Goal: Task Accomplishment & Management: Complete application form

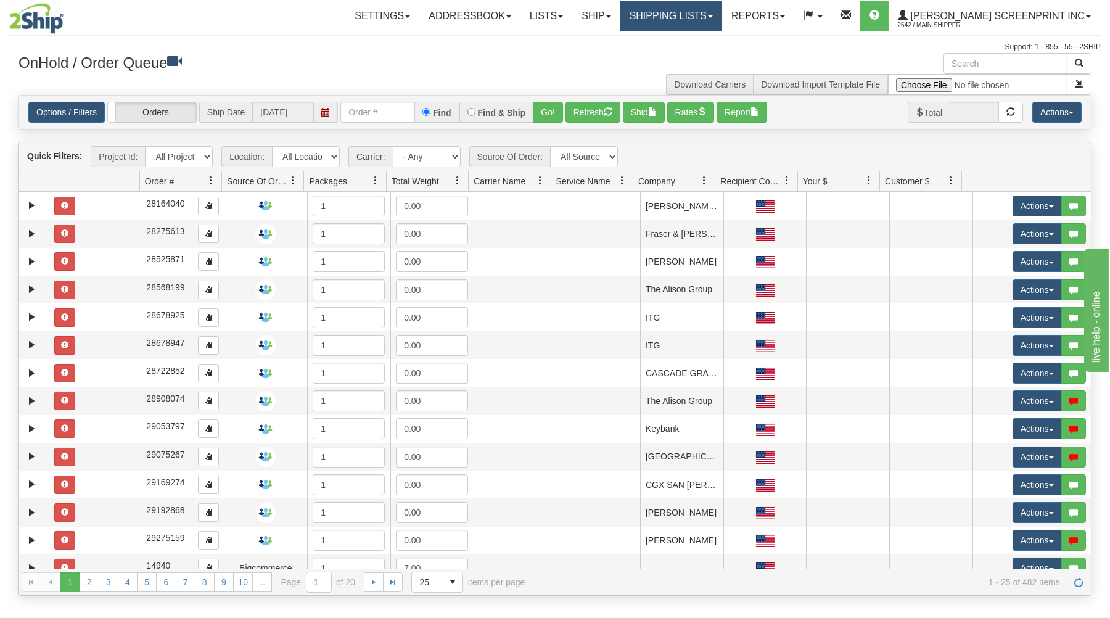
click at [698, 12] on link "Shipping lists" at bounding box center [672, 16] width 102 height 31
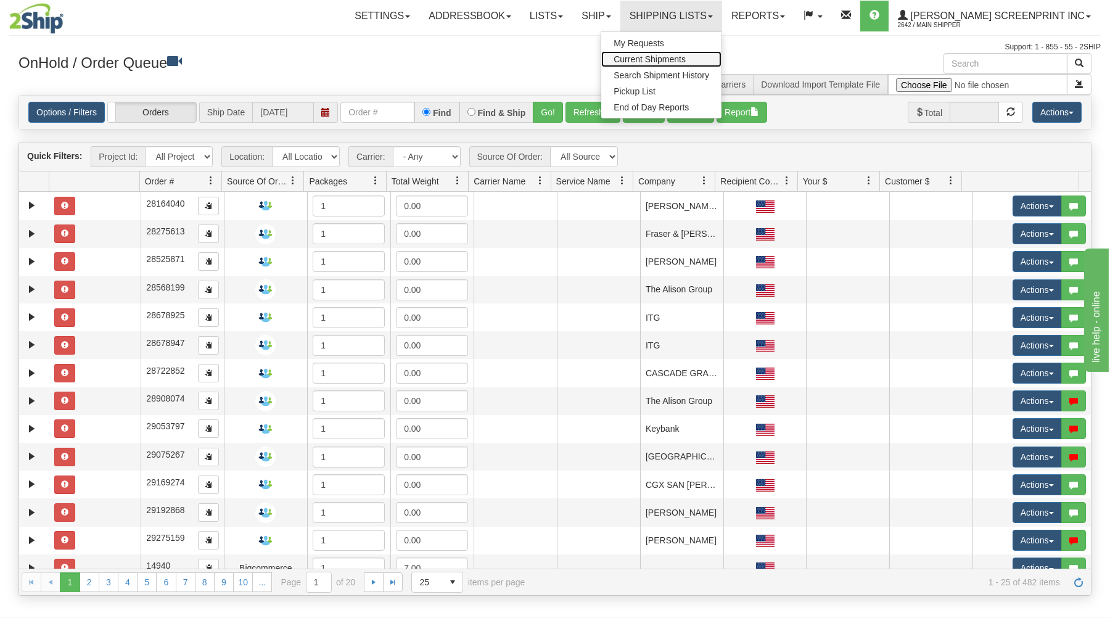
click at [686, 56] on span "Current Shipments" at bounding box center [650, 59] width 72 height 10
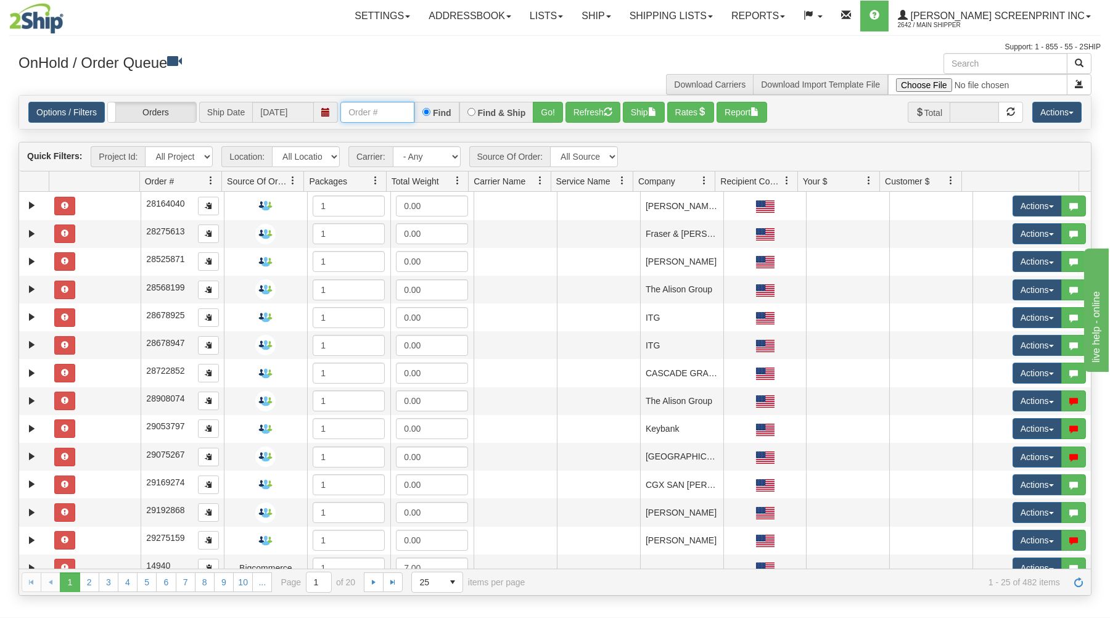
click at [354, 115] on input "text" at bounding box center [378, 112] width 74 height 21
type input "17003"
click at [558, 104] on button "Go!" at bounding box center [548, 112] width 30 height 21
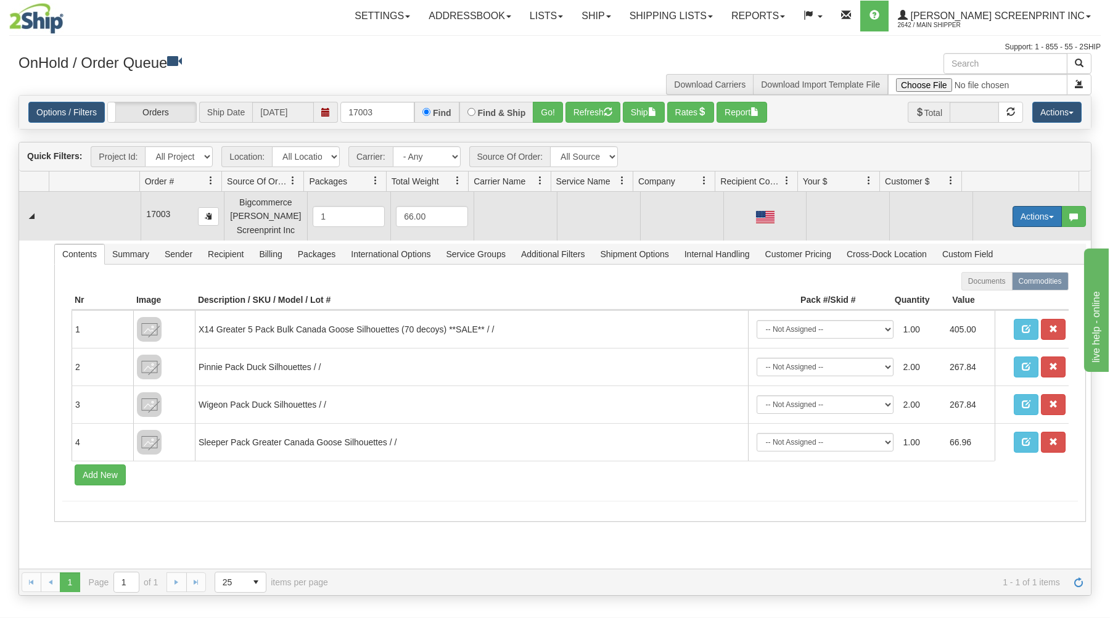
drag, startPoint x: 1037, startPoint y: 216, endPoint x: 1014, endPoint y: 226, distance: 25.7
click at [1035, 216] on button "Actions" at bounding box center [1037, 216] width 49 height 21
click at [1002, 238] on link "Open" at bounding box center [1012, 240] width 99 height 16
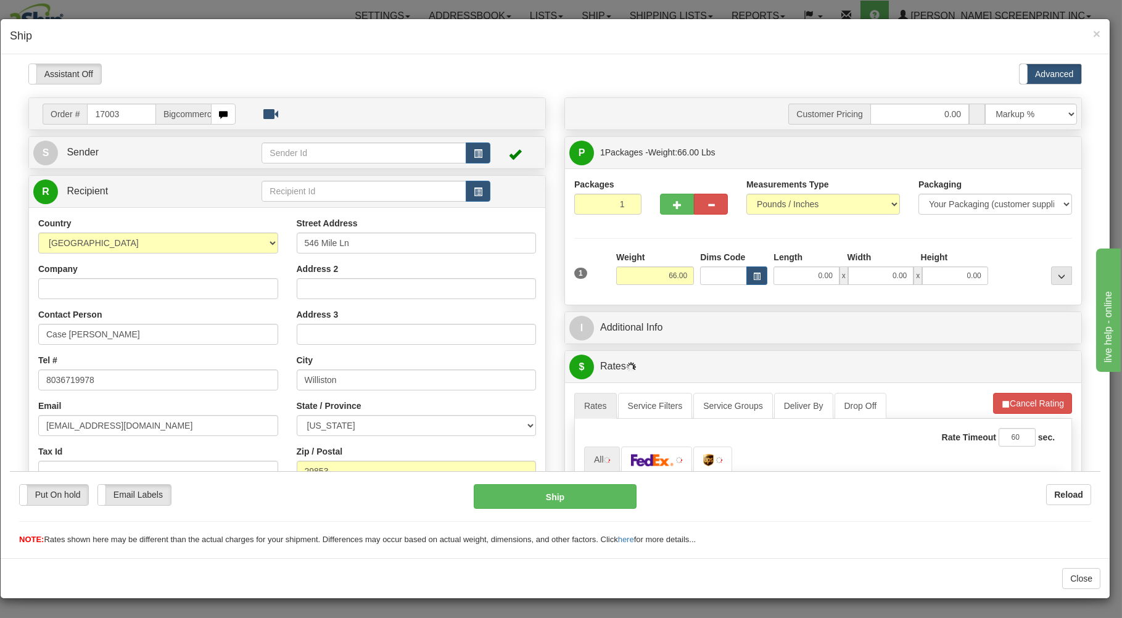
type input "27.80"
click at [790, 281] on input "0.00" at bounding box center [806, 275] width 65 height 19
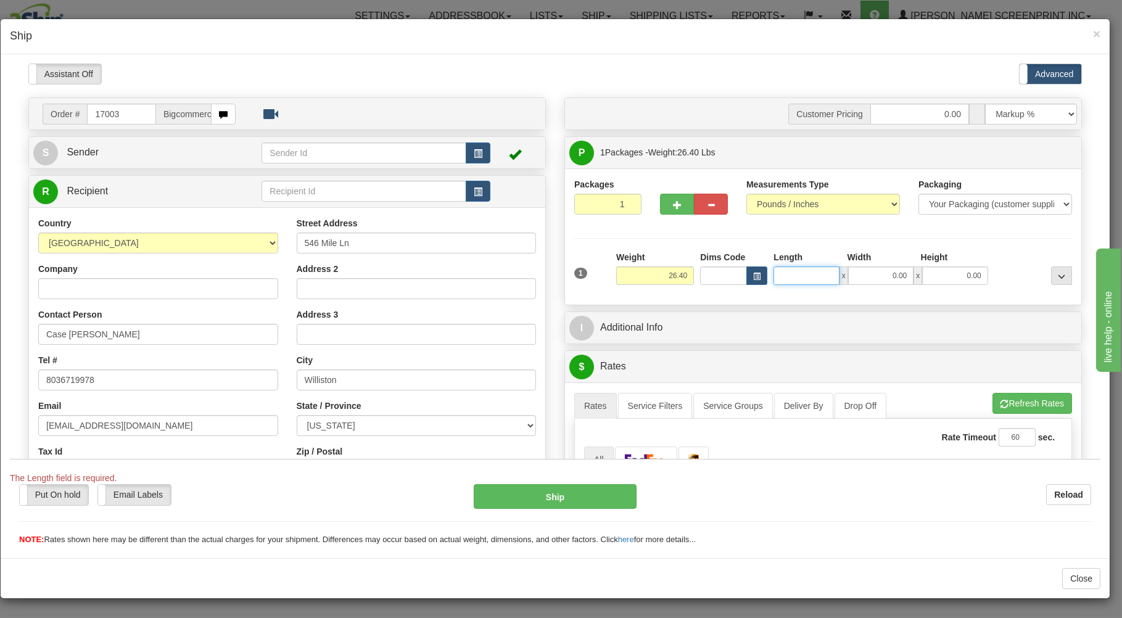
type input "0.00"
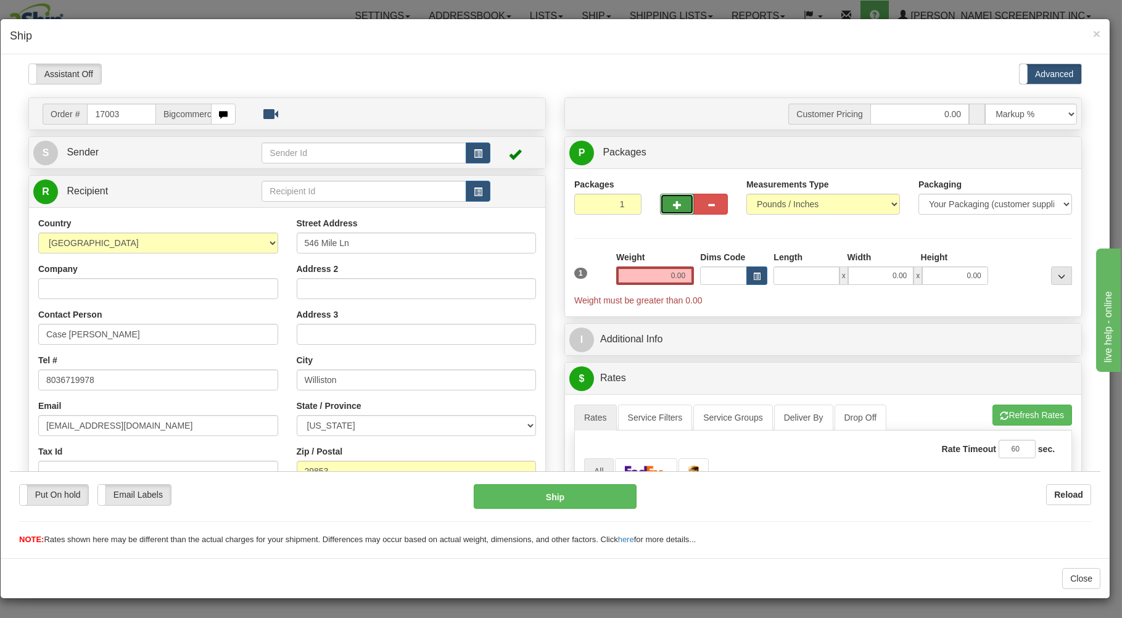
type input "0.00"
click at [663, 199] on button "button" at bounding box center [677, 203] width 34 height 21
type input "2"
click at [1025, 154] on span "Package Level" at bounding box center [1046, 152] width 49 height 9
radio input "true"
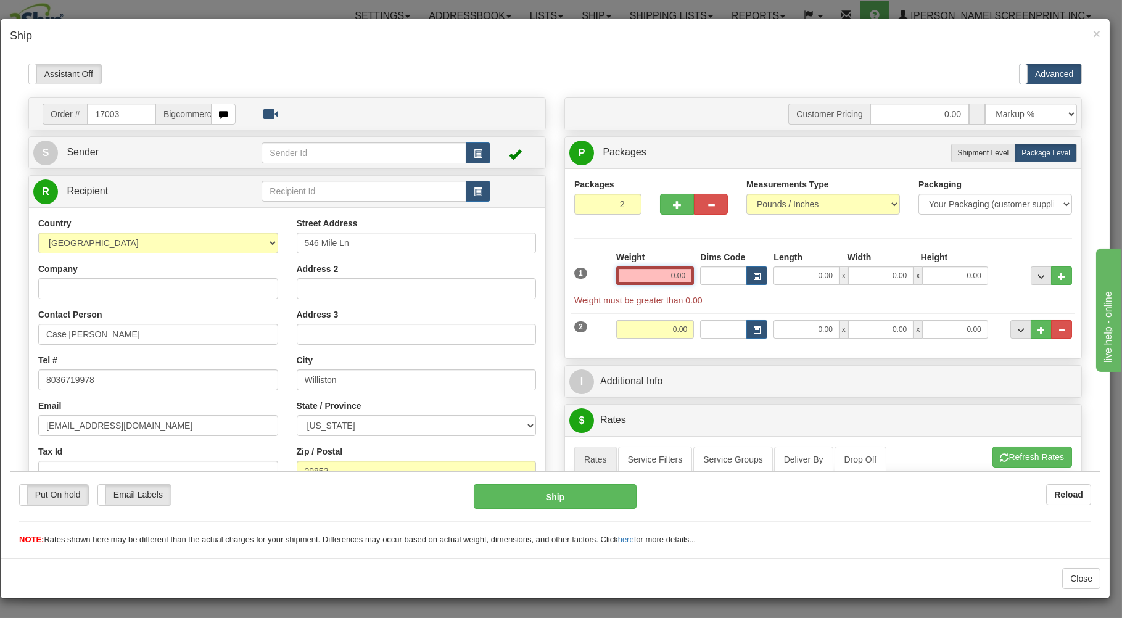
click at [654, 277] on input "0.00" at bounding box center [655, 275] width 78 height 19
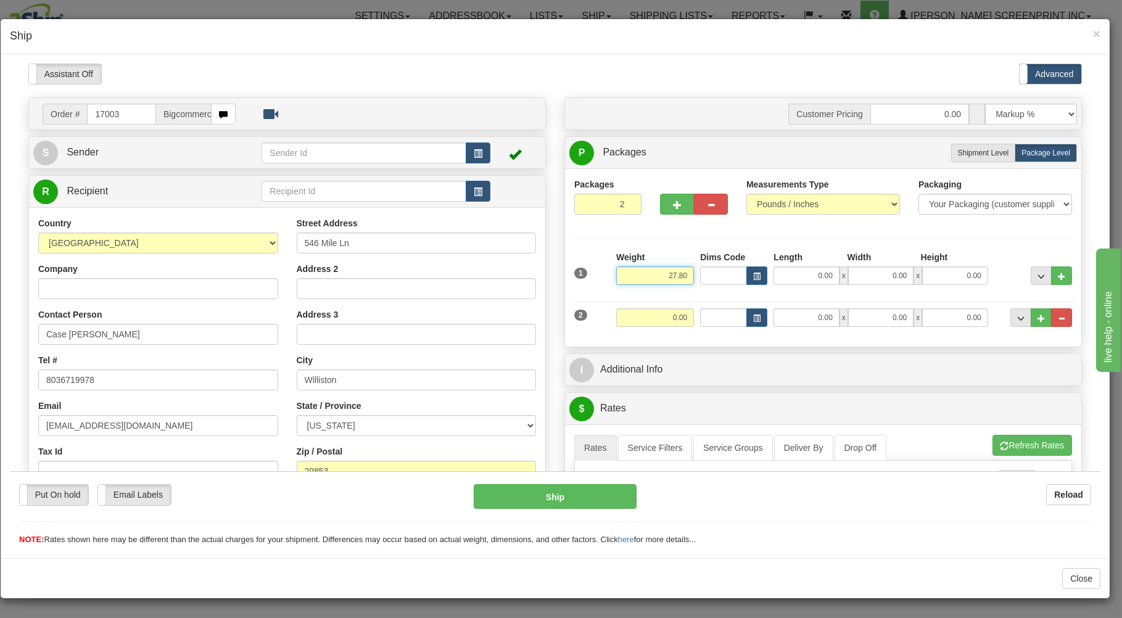
type input "27.80"
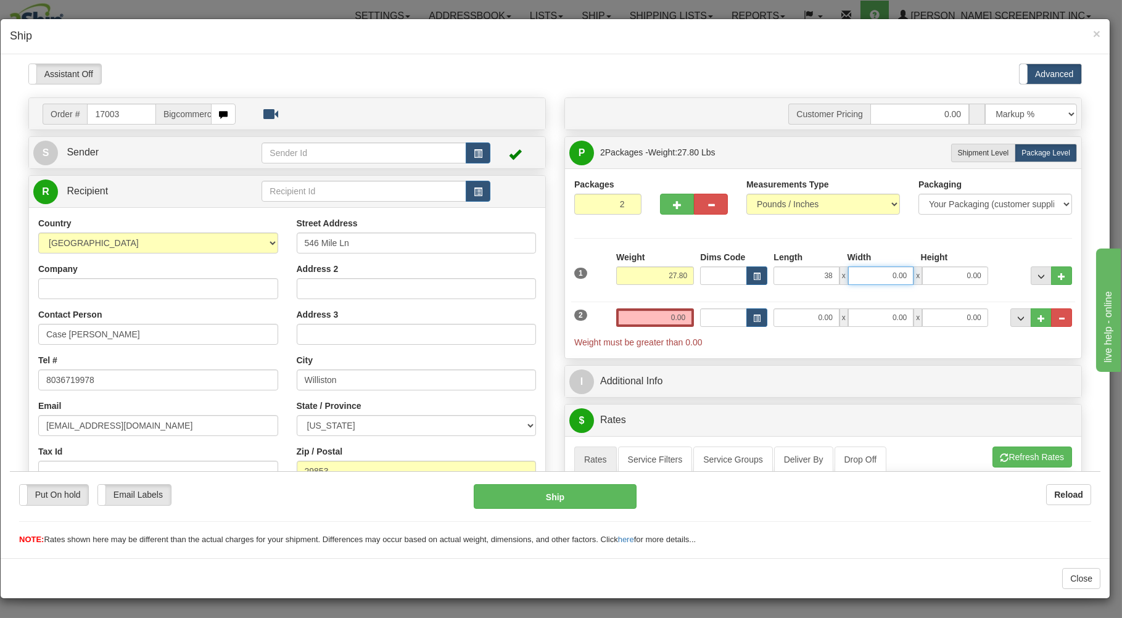
type input "38.00"
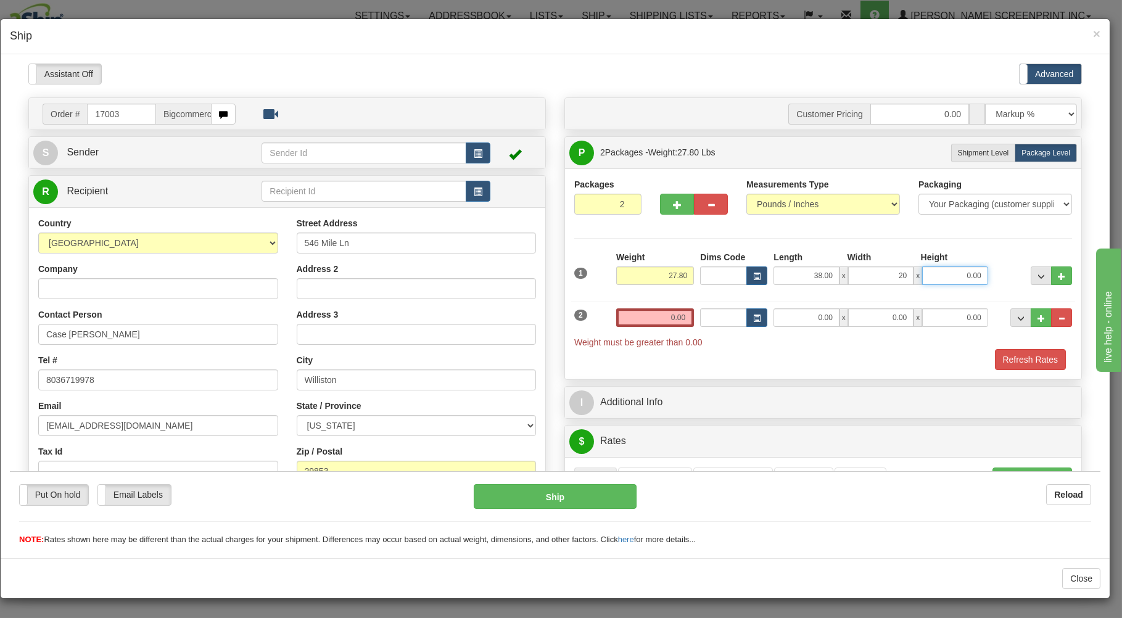
type input "20.00"
type input "8.00"
click at [632, 318] on input "0.00" at bounding box center [655, 317] width 78 height 19
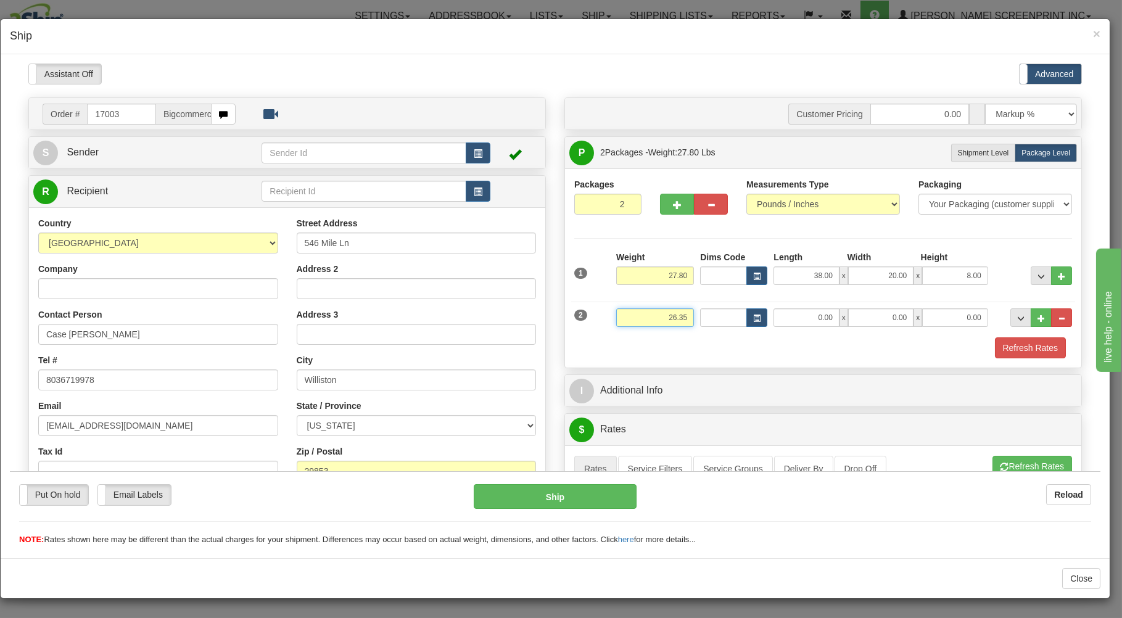
type input "26.35"
type input "27.00"
type input "19.00"
type input "17.00"
click at [667, 340] on div "Refresh Rates" at bounding box center [823, 347] width 504 height 21
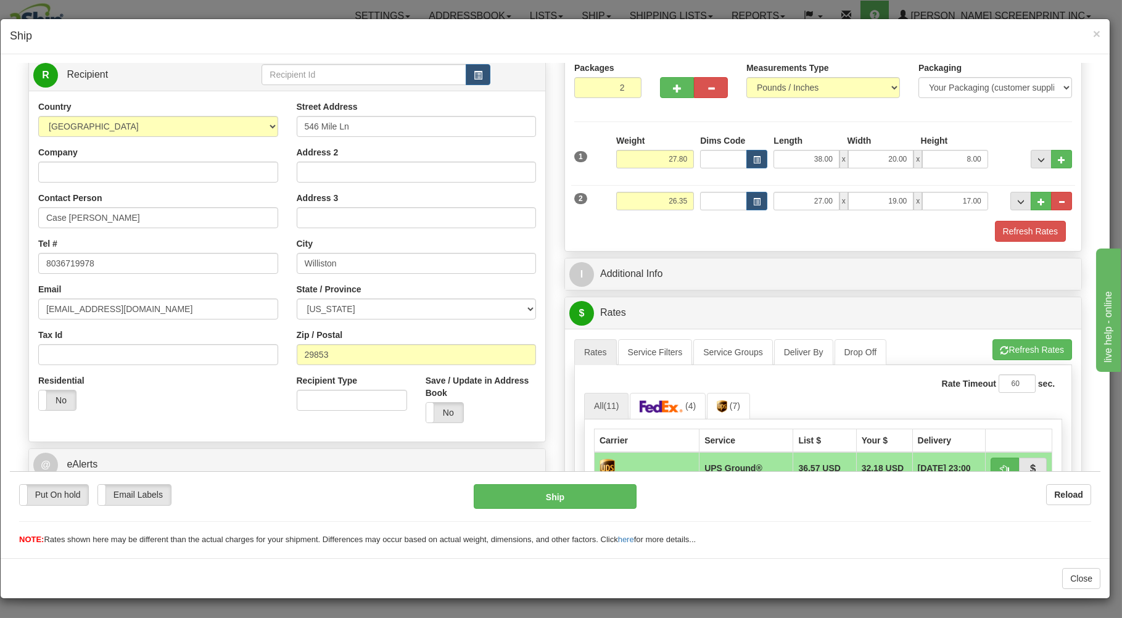
scroll to position [264, 0]
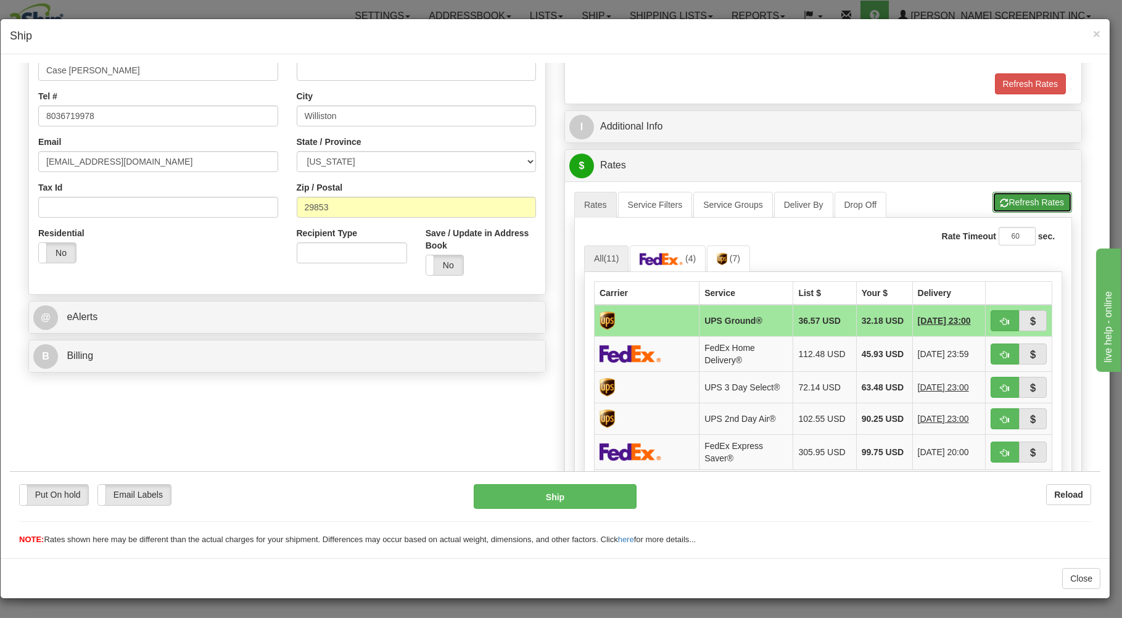
click at [1010, 199] on button "Refresh Rates" at bounding box center [1033, 201] width 80 height 21
click at [1001, 318] on span "button" at bounding box center [1005, 321] width 9 height 8
type input "03"
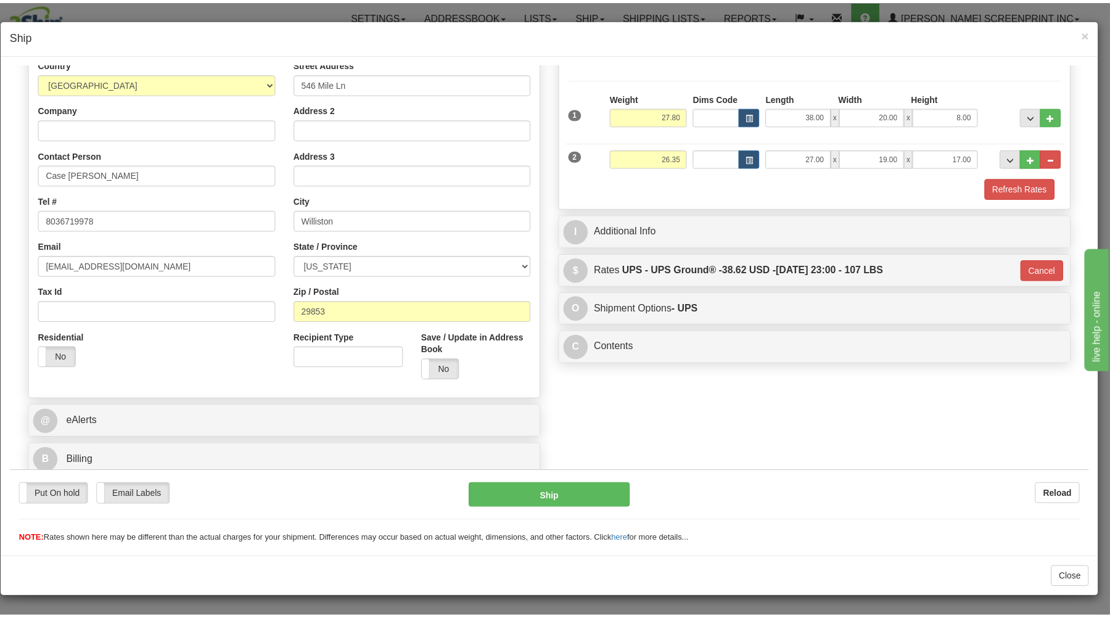
scroll to position [162, 0]
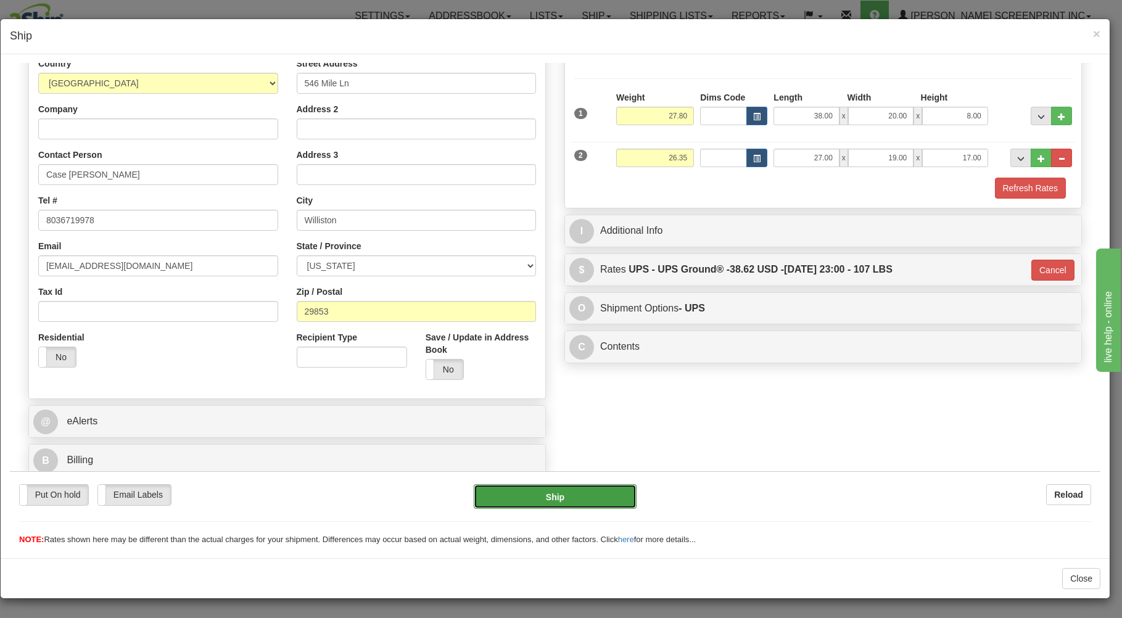
click at [580, 494] on button "Ship" at bounding box center [555, 496] width 163 height 25
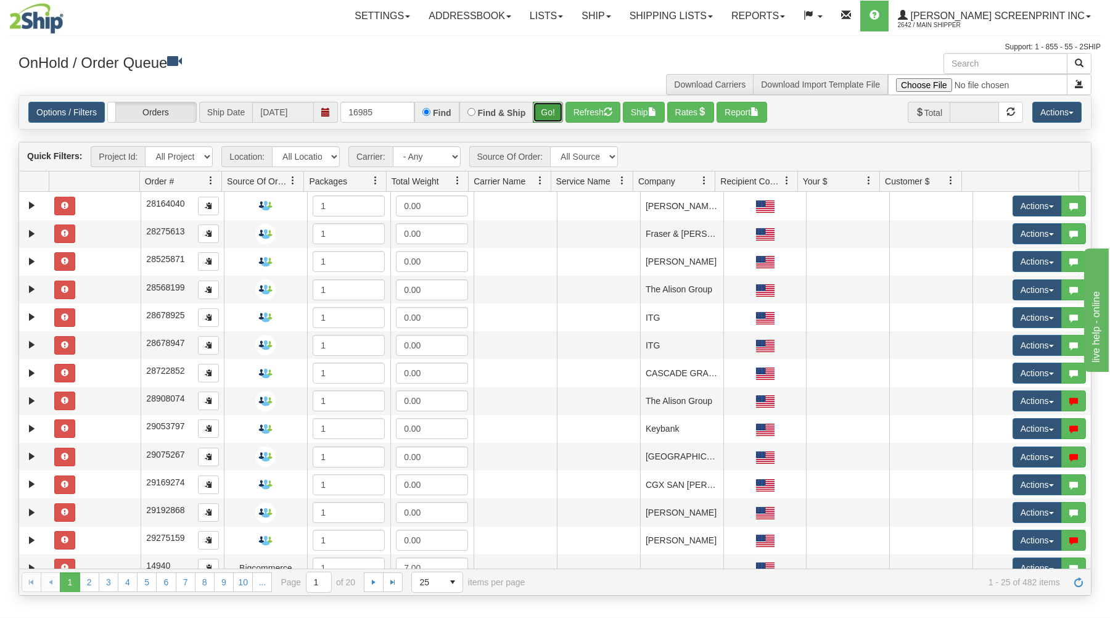
click at [539, 114] on button "Go!" at bounding box center [548, 112] width 30 height 21
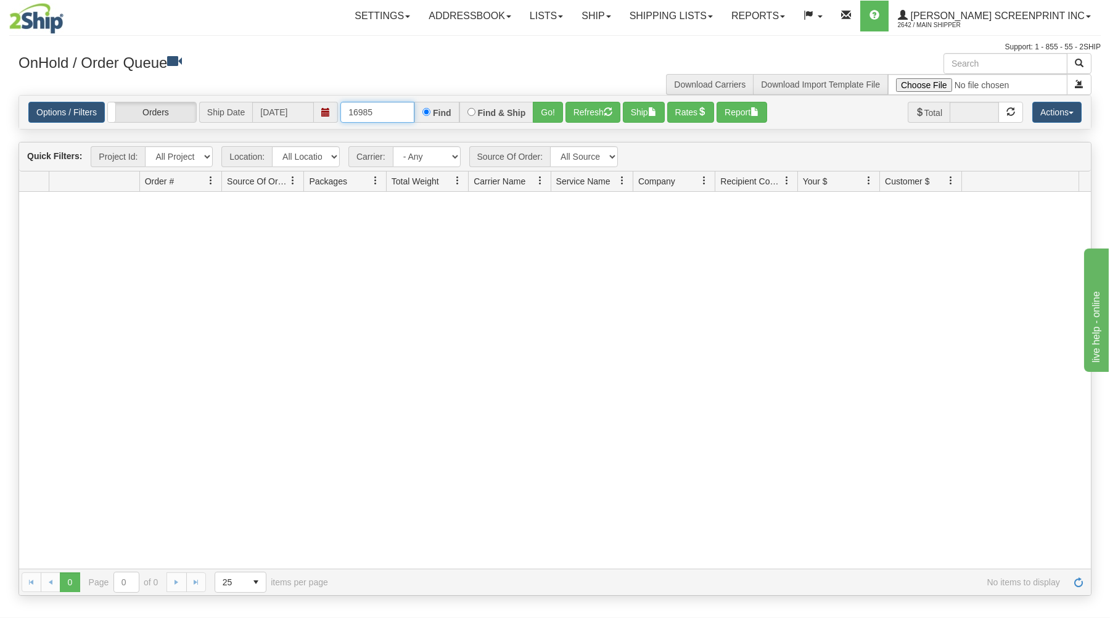
click at [386, 110] on input "16985" at bounding box center [378, 112] width 74 height 21
click at [542, 107] on button "Go!" at bounding box center [548, 112] width 30 height 21
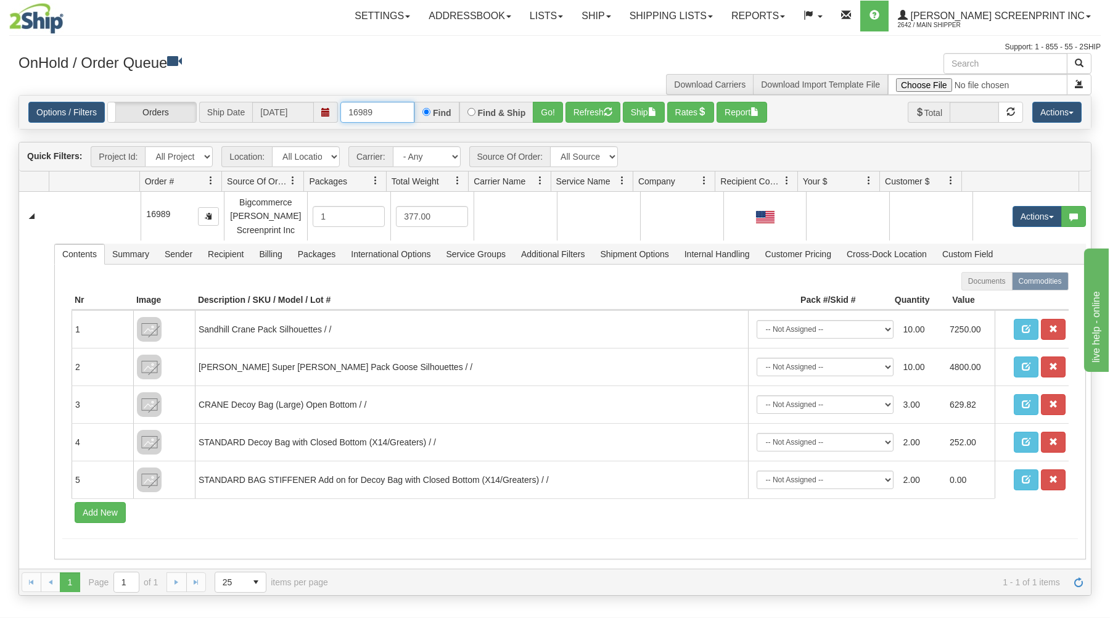
click at [374, 114] on input "16989" at bounding box center [378, 112] width 74 height 21
click at [547, 111] on button "Go!" at bounding box center [548, 112] width 30 height 21
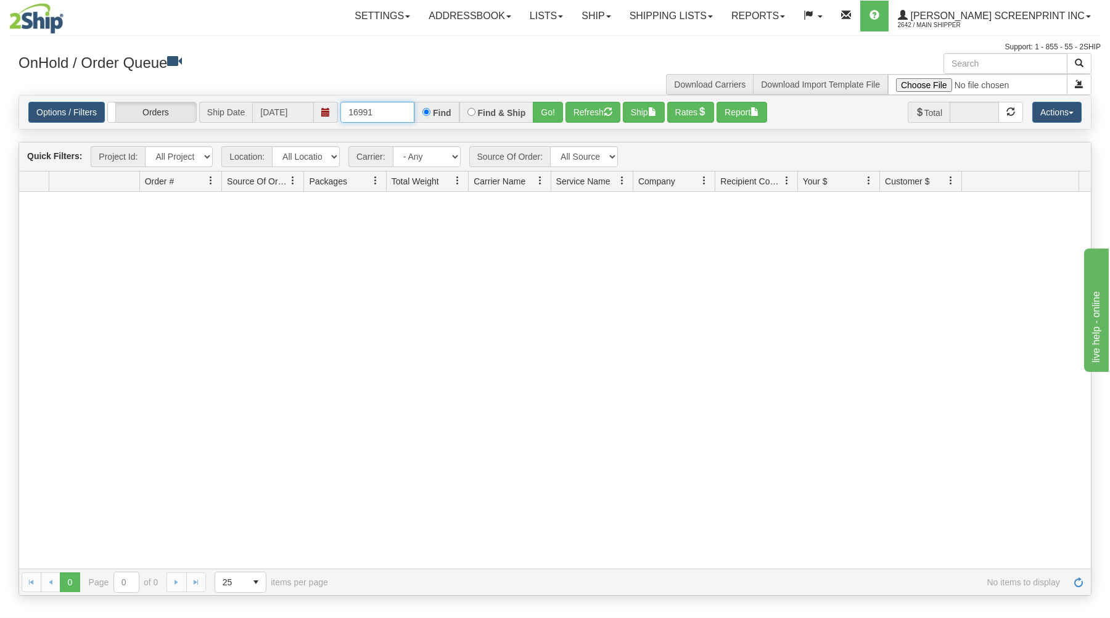
drag, startPoint x: 348, startPoint y: 115, endPoint x: 538, endPoint y: 75, distance: 194.1
click at [536, 79] on div "× OnHold / Order Queue Download Carriers Download Import Template File Is equal…" at bounding box center [555, 324] width 1092 height 543
click at [551, 110] on button "Go!" at bounding box center [548, 112] width 30 height 21
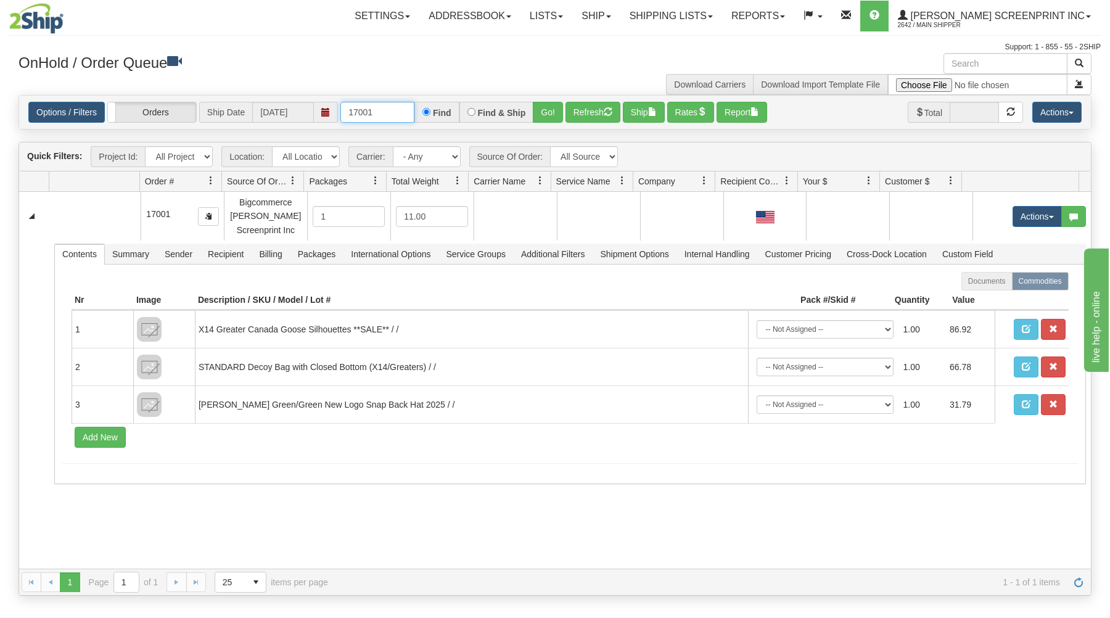
click at [388, 114] on input "17001" at bounding box center [378, 112] width 74 height 21
click at [556, 107] on button "Go!" at bounding box center [548, 112] width 30 height 21
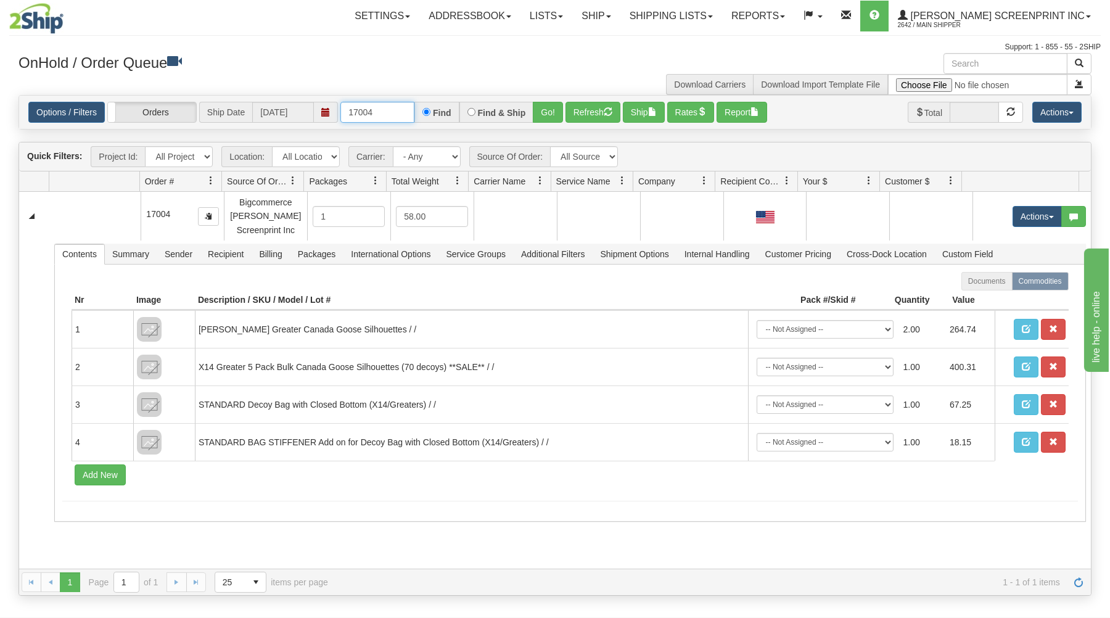
click at [402, 114] on input "17004" at bounding box center [378, 112] width 74 height 21
click at [553, 108] on button "Go!" at bounding box center [548, 112] width 30 height 21
click at [396, 116] on input "17004" at bounding box center [378, 112] width 74 height 21
click at [547, 112] on button "Go!" at bounding box center [548, 112] width 30 height 21
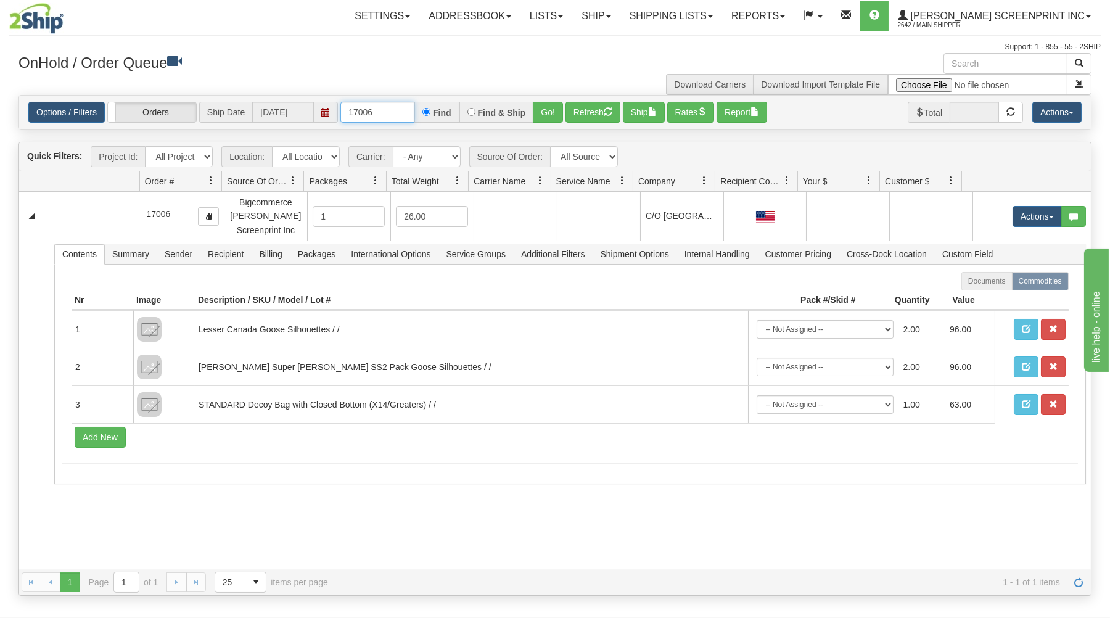
click at [405, 112] on input "17006" at bounding box center [378, 112] width 74 height 21
click at [542, 113] on button "Go!" at bounding box center [548, 112] width 30 height 21
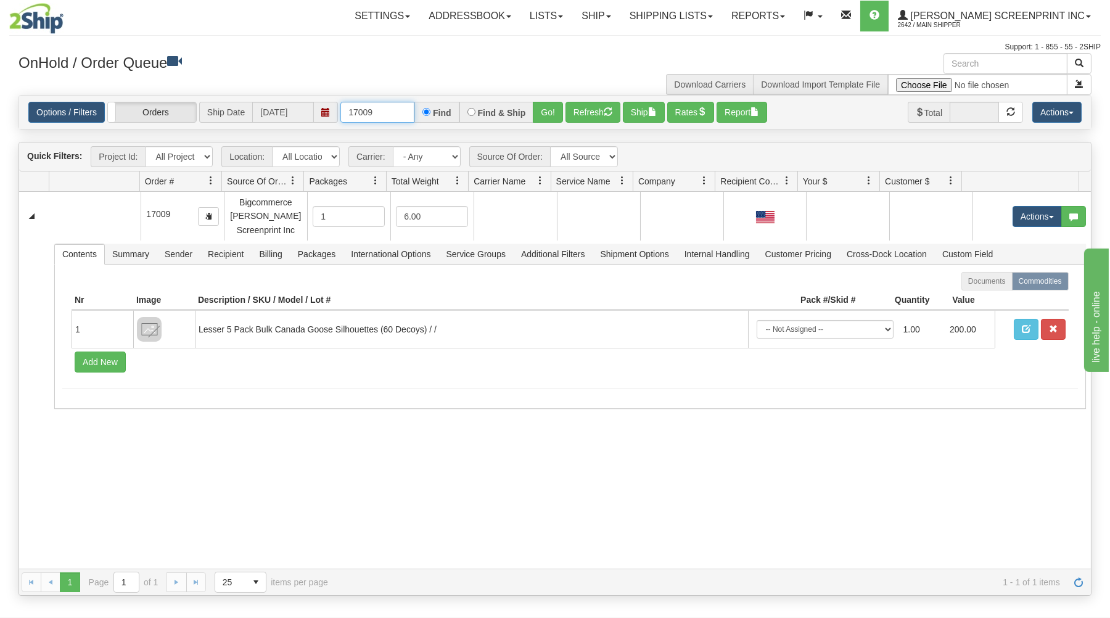
click at [389, 110] on input "17009" at bounding box center [378, 112] width 74 height 21
click at [554, 112] on button "Go!" at bounding box center [548, 112] width 30 height 21
click at [391, 116] on input "17012" at bounding box center [378, 112] width 74 height 21
click at [543, 110] on button "Go!" at bounding box center [548, 112] width 30 height 21
click at [389, 114] on input "17015" at bounding box center [378, 112] width 74 height 21
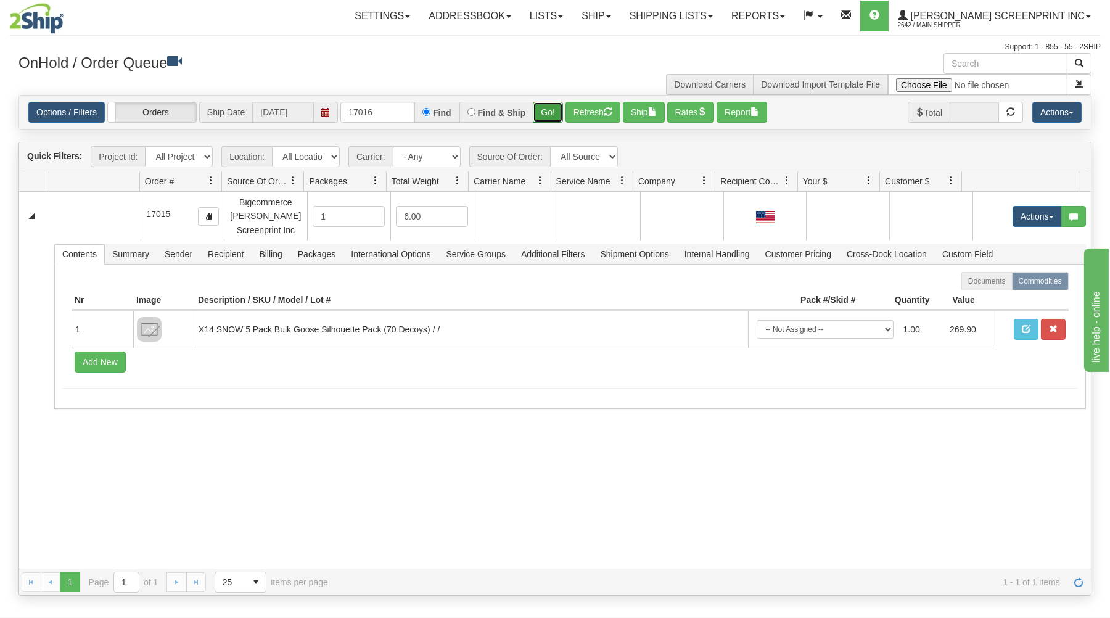
click at [547, 106] on button "Go!" at bounding box center [548, 112] width 30 height 21
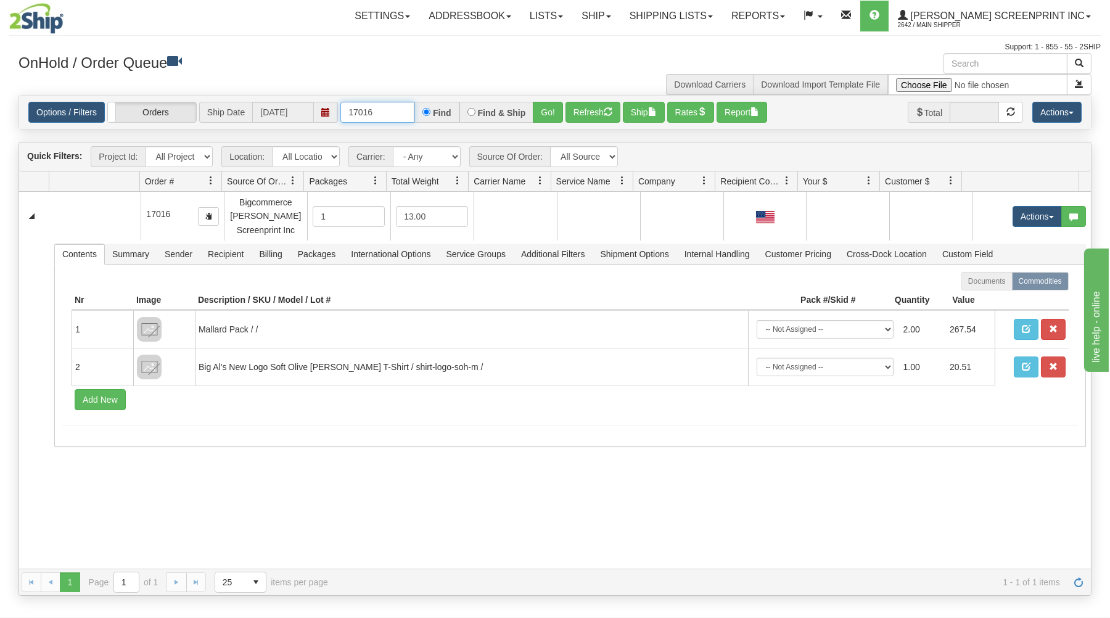
click at [390, 111] on input "17016" at bounding box center [378, 112] width 74 height 21
click at [543, 104] on button "Go!" at bounding box center [548, 112] width 30 height 21
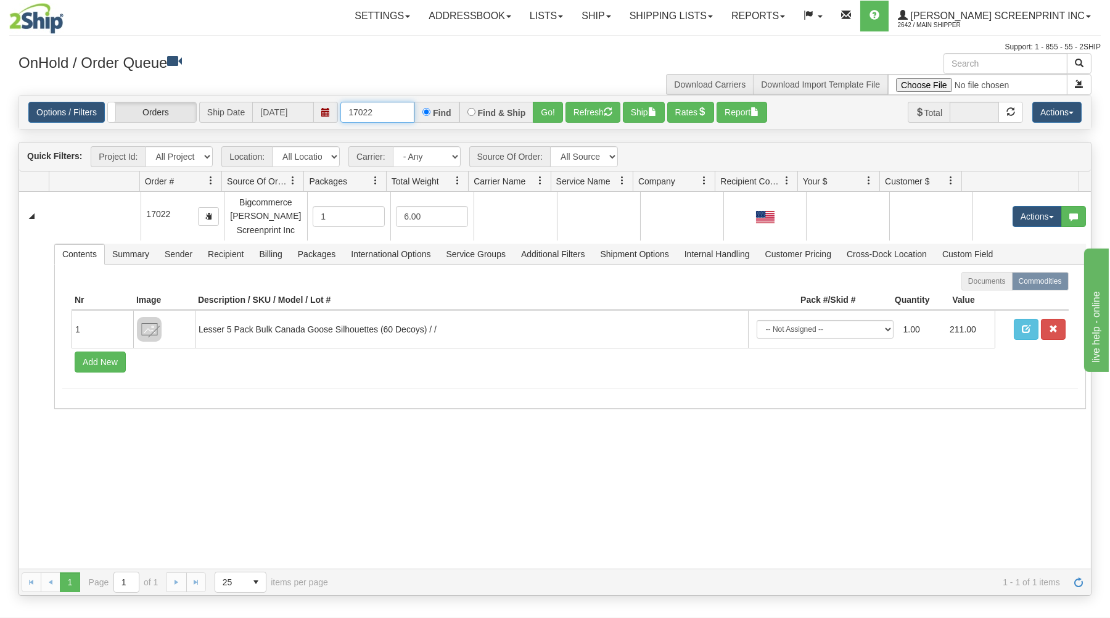
click at [395, 112] on input "17022" at bounding box center [378, 112] width 74 height 21
type input "1"
click at [548, 113] on button "Go!" at bounding box center [548, 112] width 30 height 21
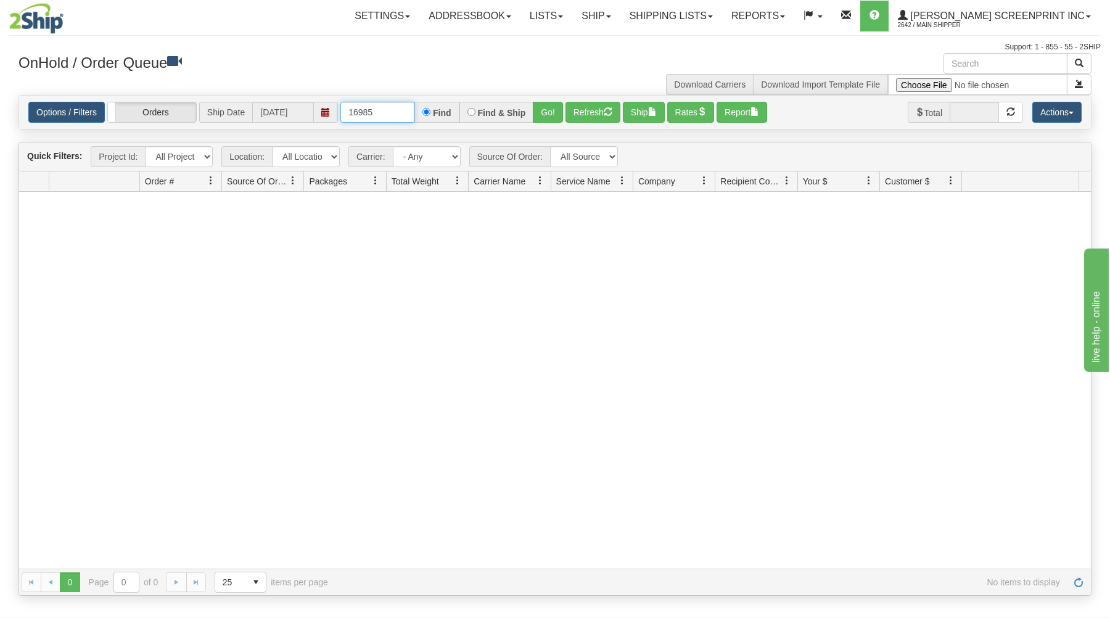
click at [395, 112] on input "16985" at bounding box center [378, 112] width 74 height 21
type input "16991"
click at [556, 115] on button "Go!" at bounding box center [548, 112] width 30 height 21
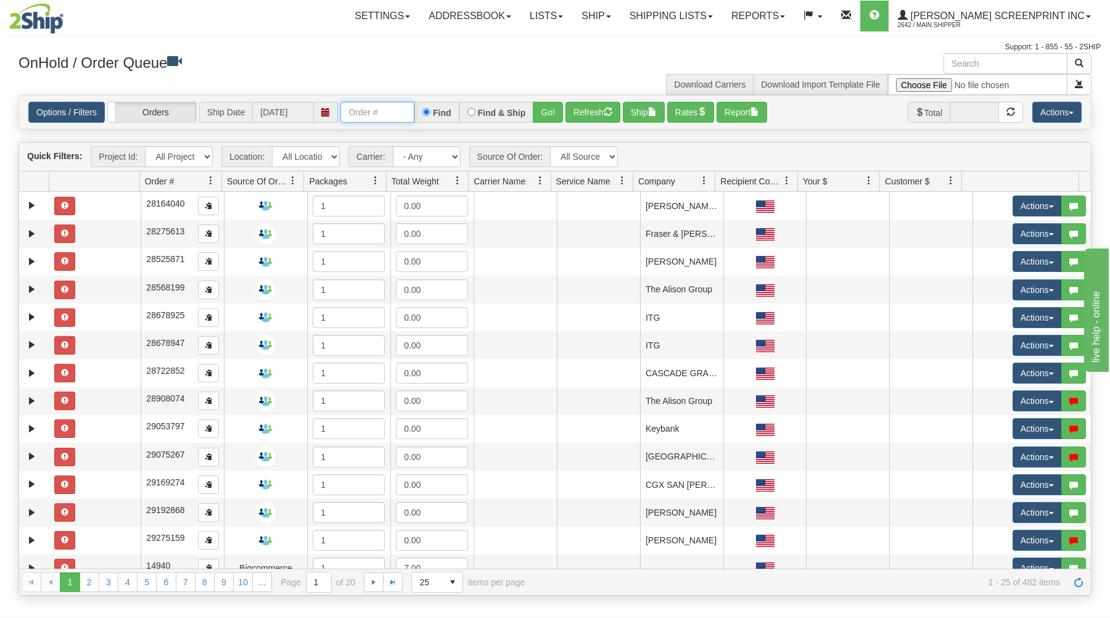
click at [395, 114] on input "text" at bounding box center [378, 112] width 74 height 21
type input "31518982"
click at [550, 110] on button "Go!" at bounding box center [548, 112] width 30 height 21
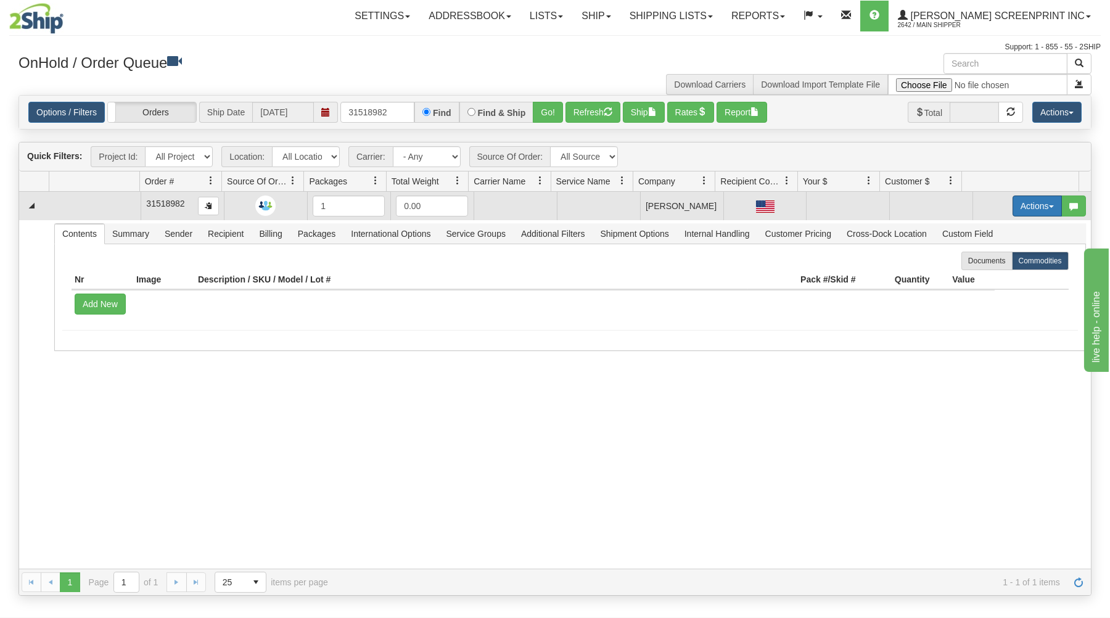
drag, startPoint x: 1009, startPoint y: 203, endPoint x: 1003, endPoint y: 212, distance: 10.8
click at [1013, 204] on button "Actions" at bounding box center [1037, 206] width 49 height 21
click at [997, 228] on link "Open" at bounding box center [1012, 229] width 99 height 16
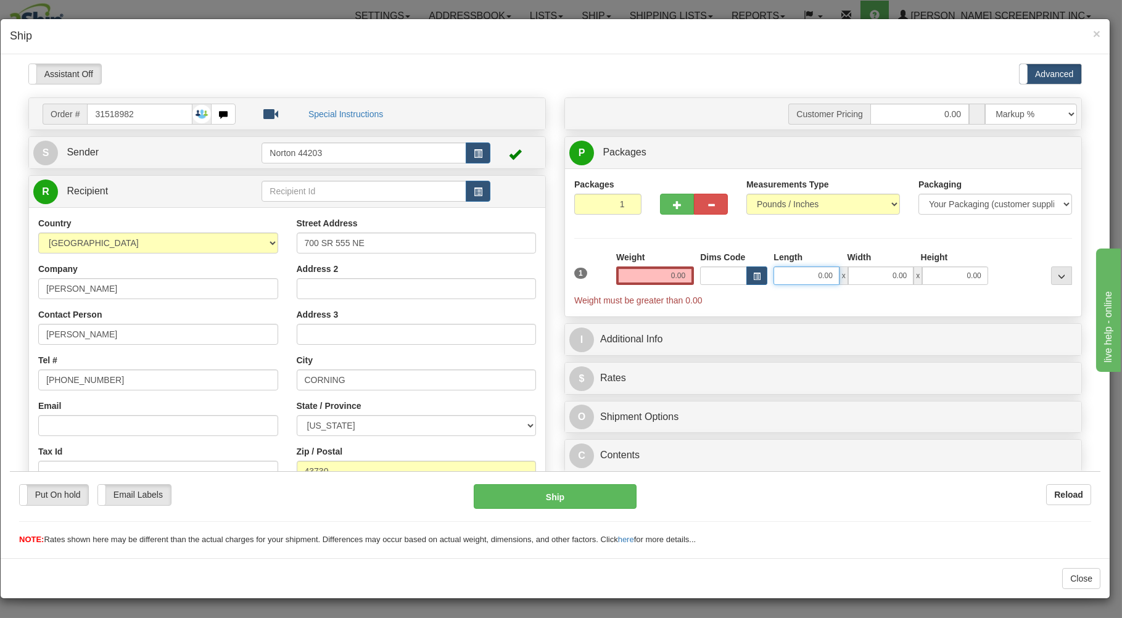
click at [792, 278] on input "0.00" at bounding box center [806, 275] width 65 height 19
type input "29.00"
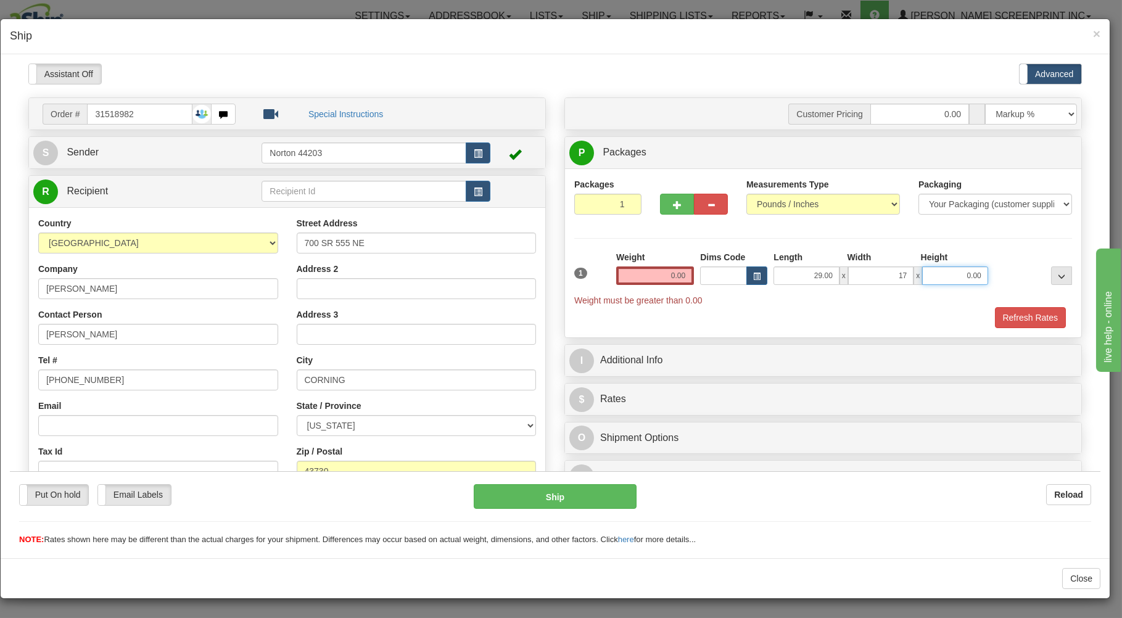
type input "17.00"
type input "7"
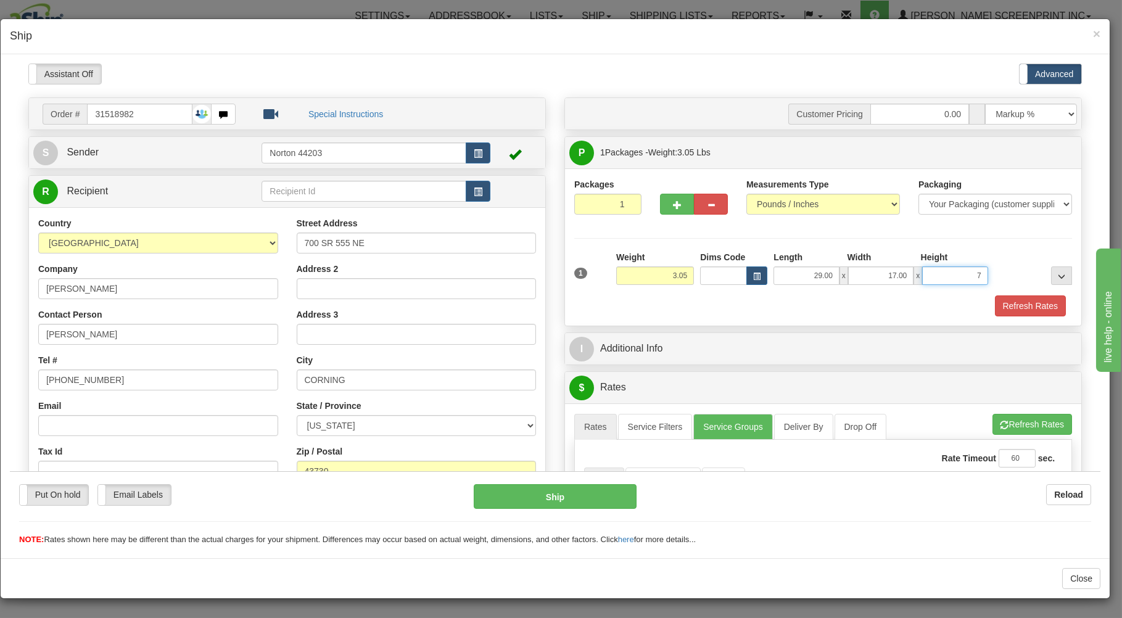
type input "0.00"
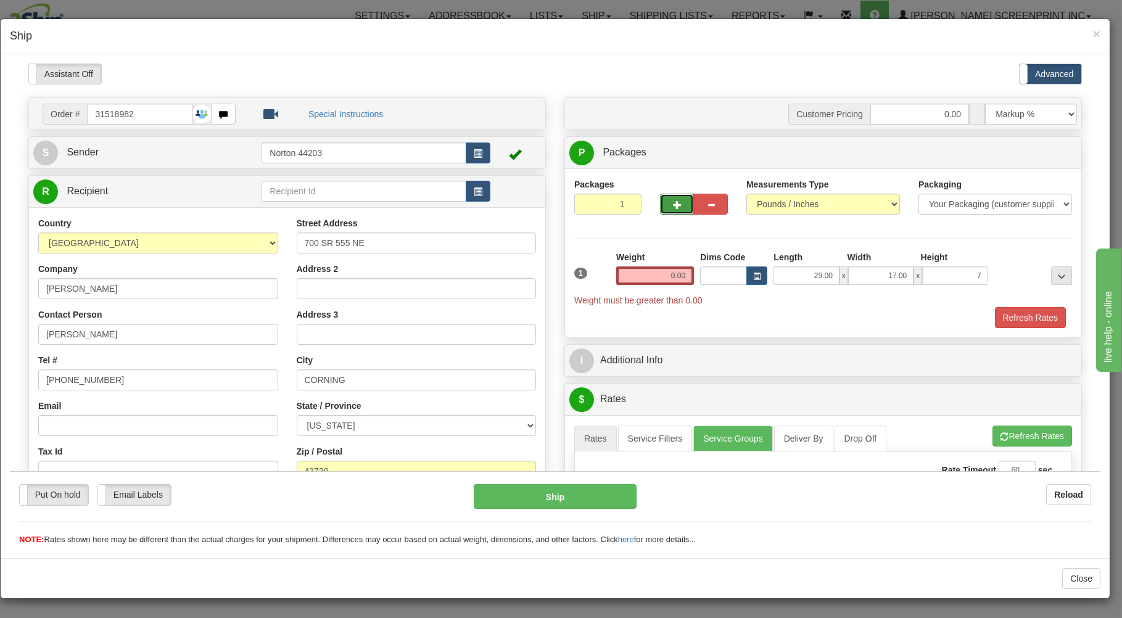
type input "7.00"
drag, startPoint x: 671, startPoint y: 207, endPoint x: 686, endPoint y: 205, distance: 15.0
click at [673, 207] on span "button" at bounding box center [677, 204] width 9 height 8
type input "2"
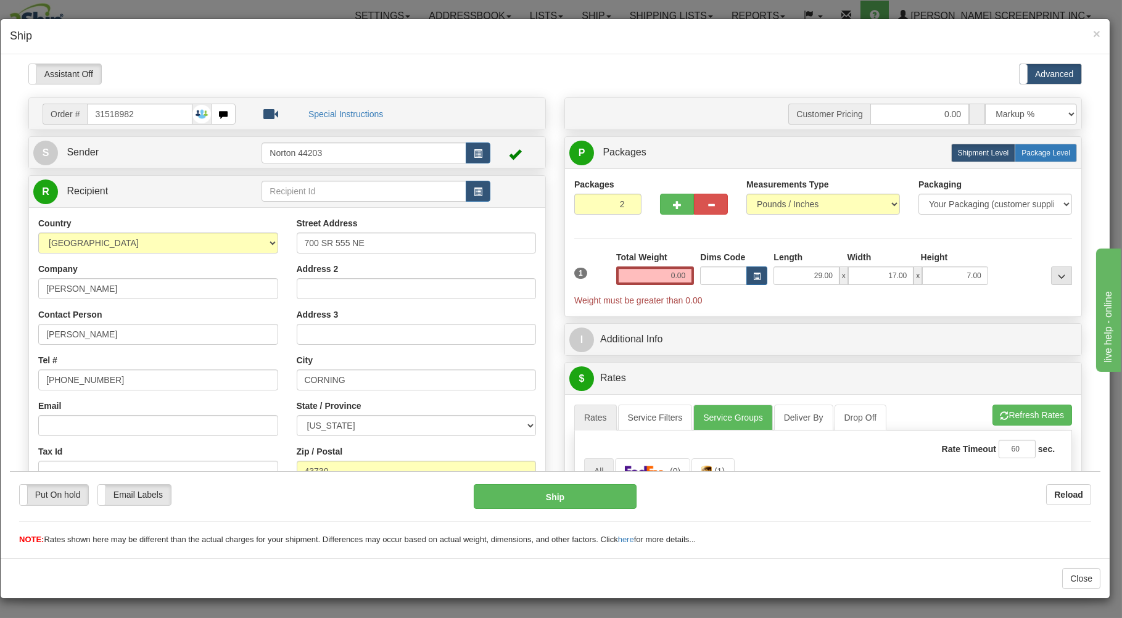
click at [1046, 153] on span "Package Level" at bounding box center [1046, 152] width 49 height 9
radio input "true"
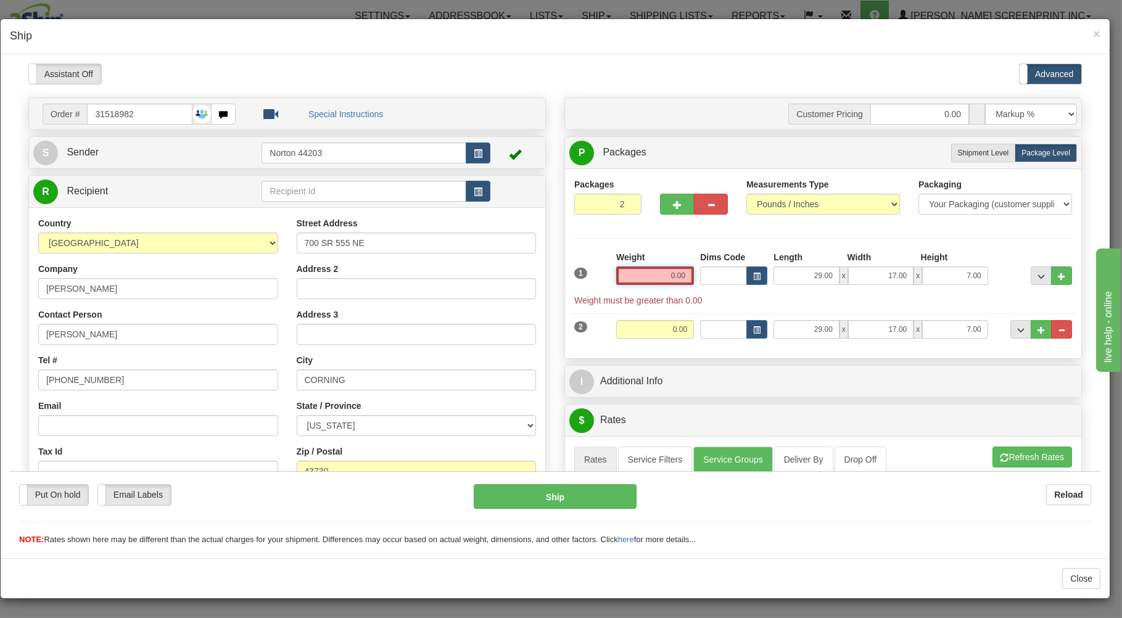
click at [658, 281] on input "0.00" at bounding box center [655, 275] width 78 height 19
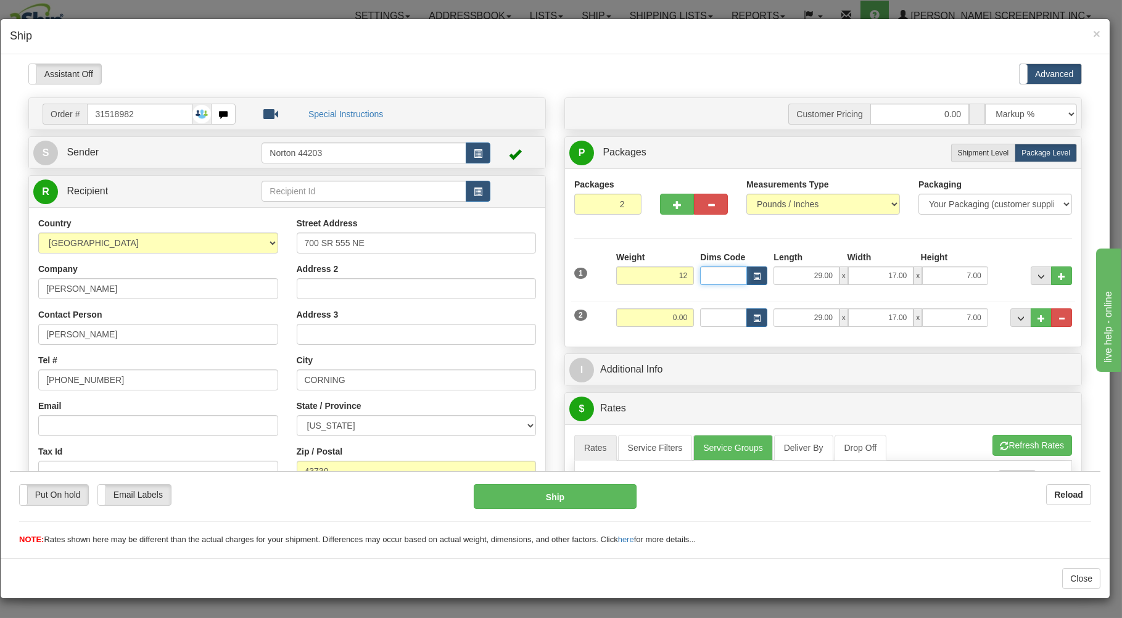
type input "12.00"
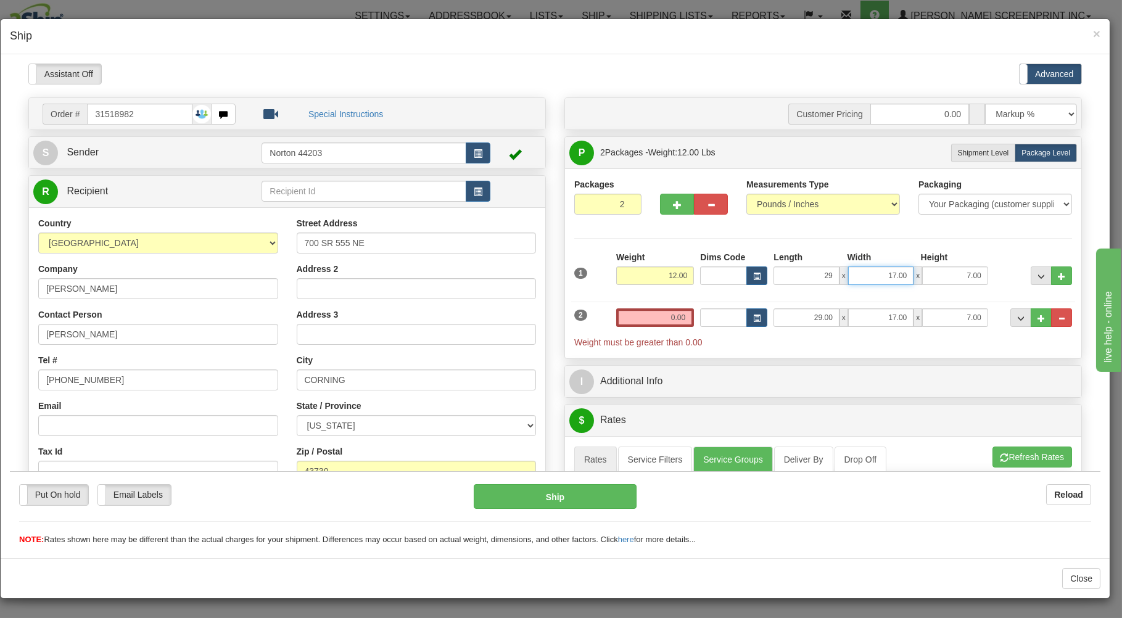
type input "29.00"
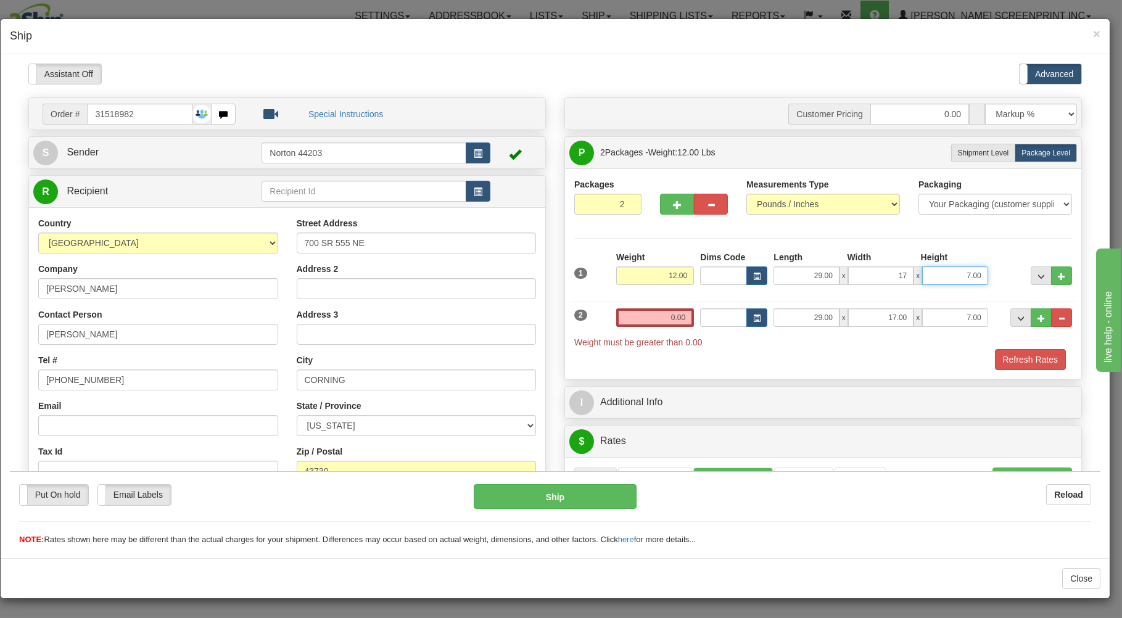
type input "17.00"
type input "7.00"
click at [631, 318] on input "0.00" at bounding box center [655, 317] width 78 height 19
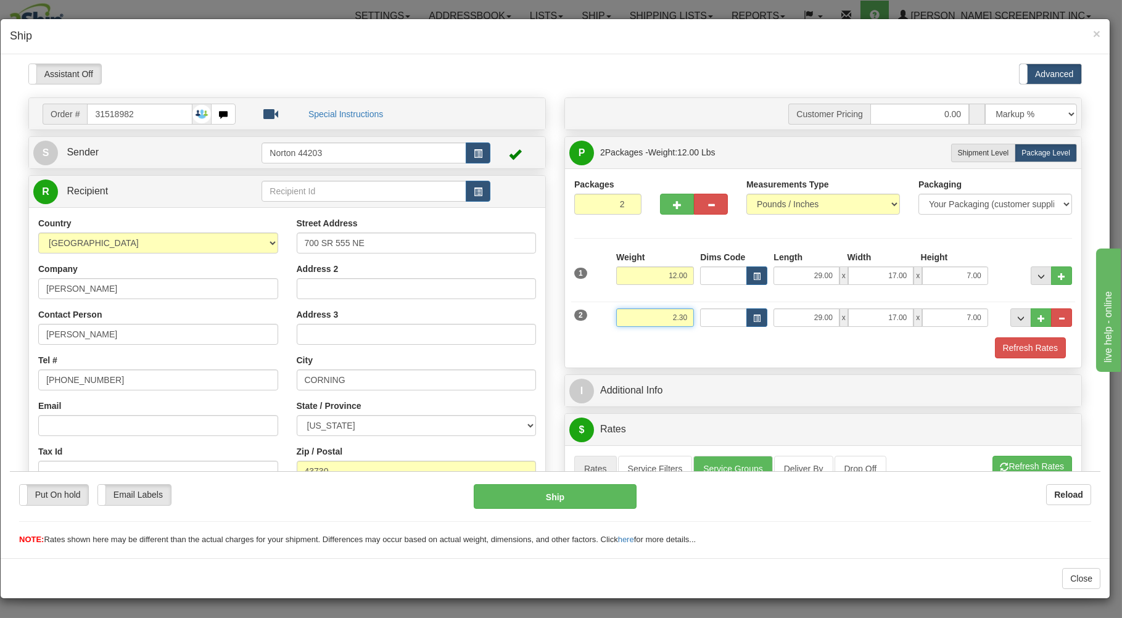
type input "2.30"
type input "40.00"
type input "6.00"
click at [629, 335] on div "Weight 2.30" at bounding box center [655, 322] width 84 height 28
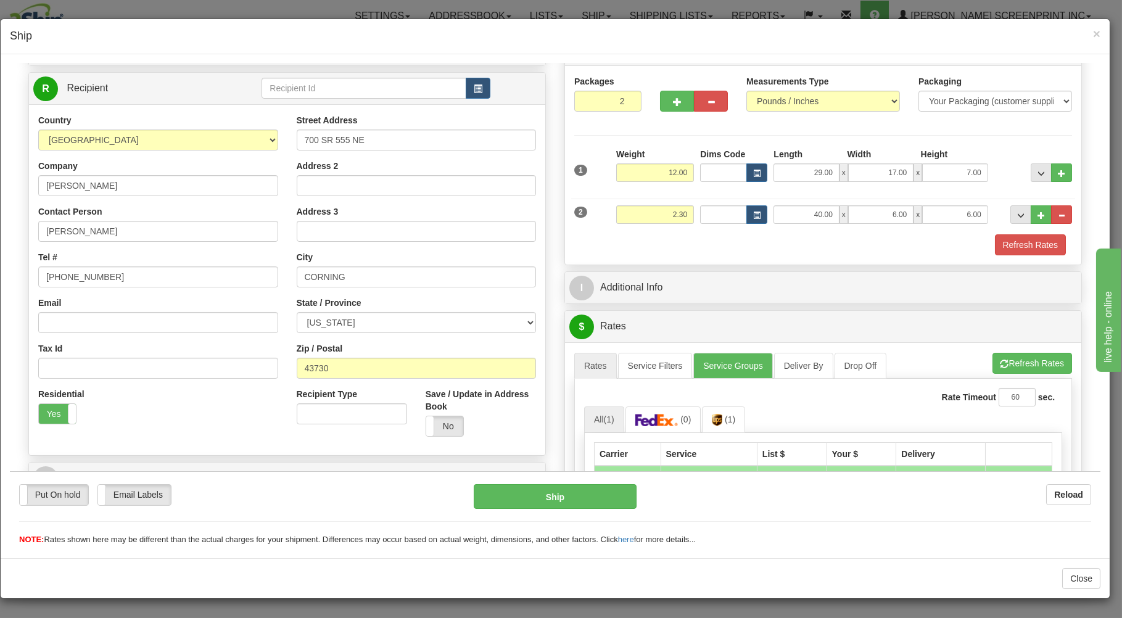
scroll to position [198, 0]
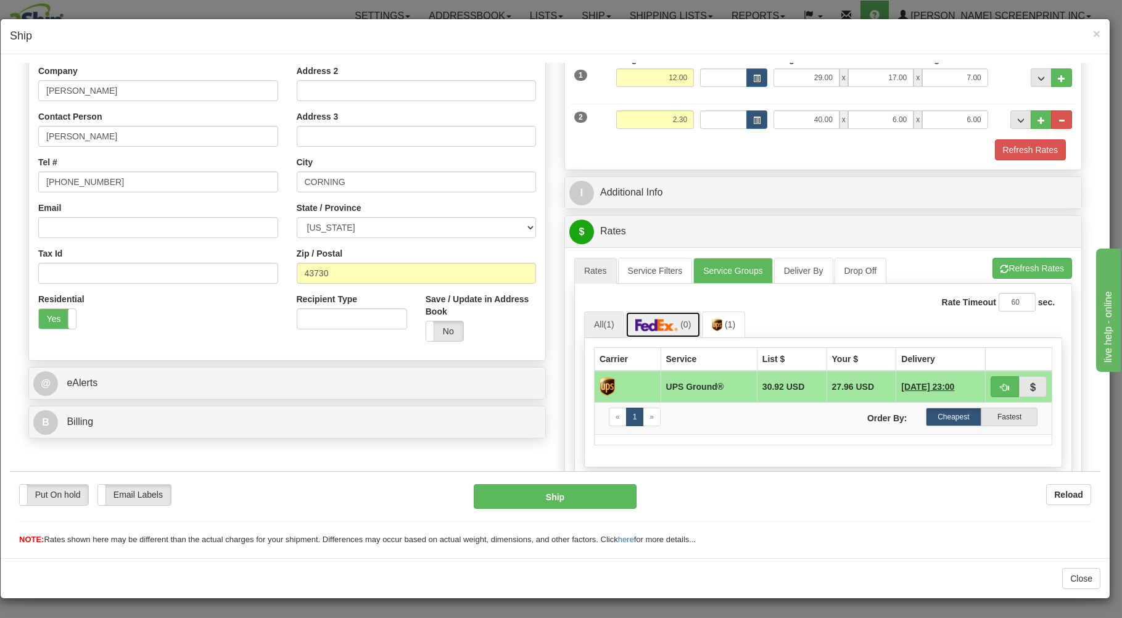
click at [660, 320] on link "(0)" at bounding box center [663, 324] width 76 height 27
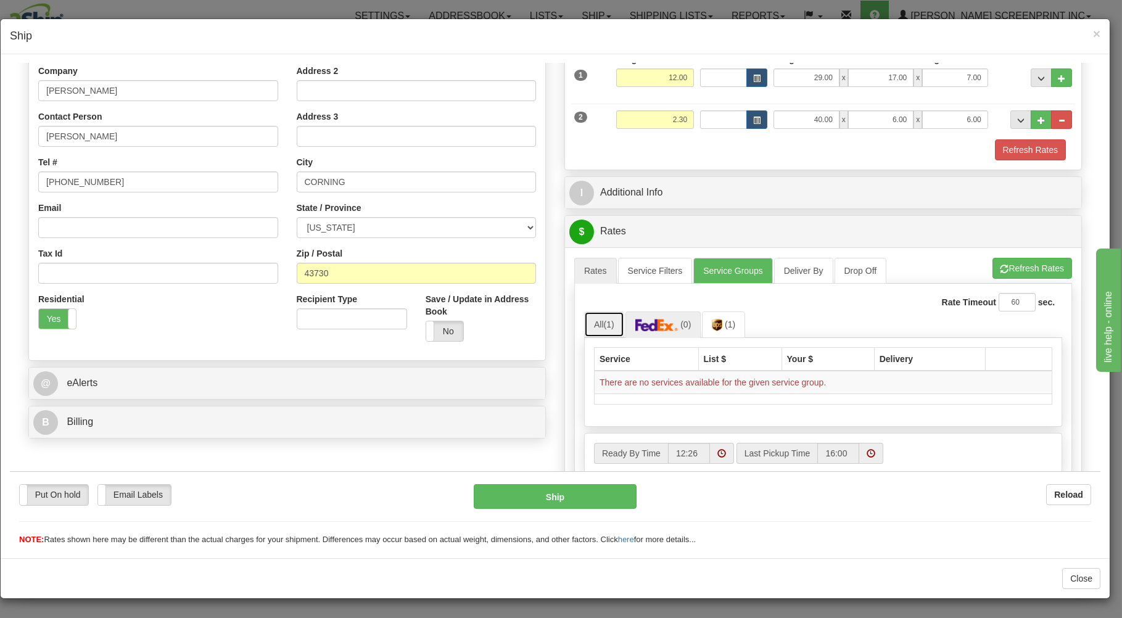
drag, startPoint x: 590, startPoint y: 323, endPoint x: 864, endPoint y: 307, distance: 274.3
click at [597, 323] on link "All (1)" at bounding box center [604, 324] width 40 height 26
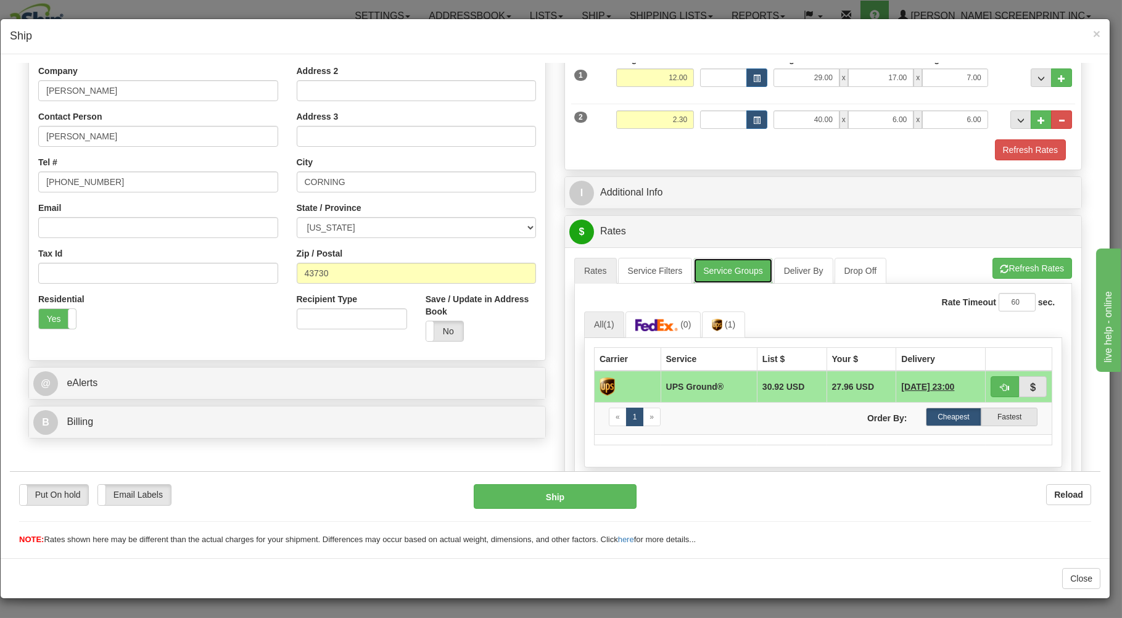
click at [742, 262] on link "Service Groups" at bounding box center [732, 270] width 79 height 26
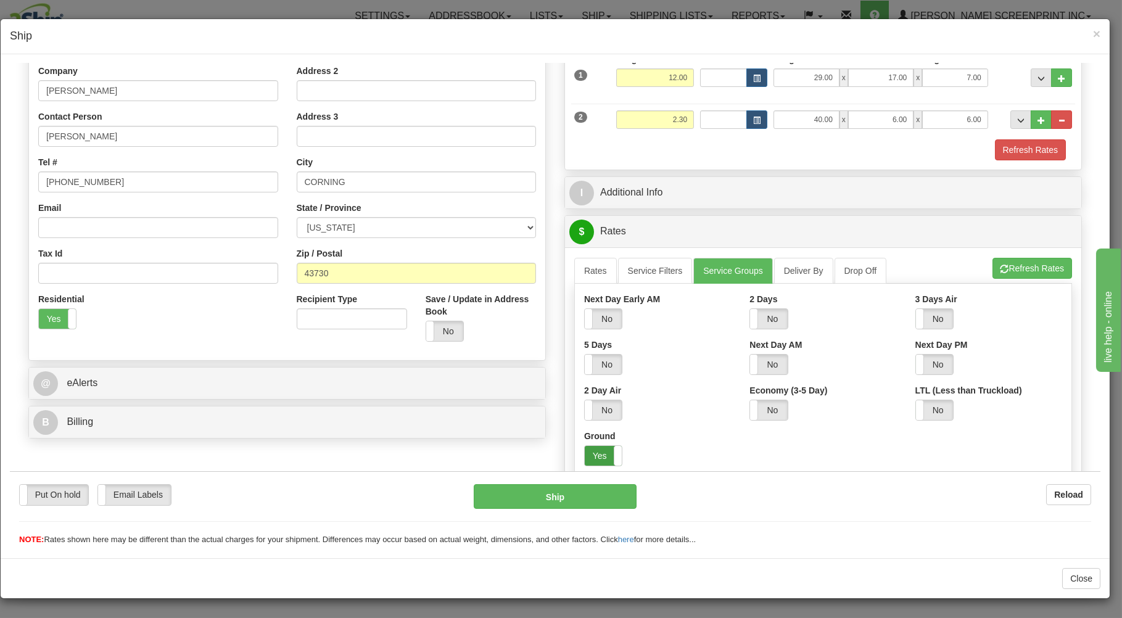
click at [592, 452] on label "Yes" at bounding box center [603, 455] width 37 height 20
drag, startPoint x: 590, startPoint y: 273, endPoint x: 770, endPoint y: 266, distance: 180.9
click at [604, 273] on link "Rates" at bounding box center [595, 270] width 43 height 26
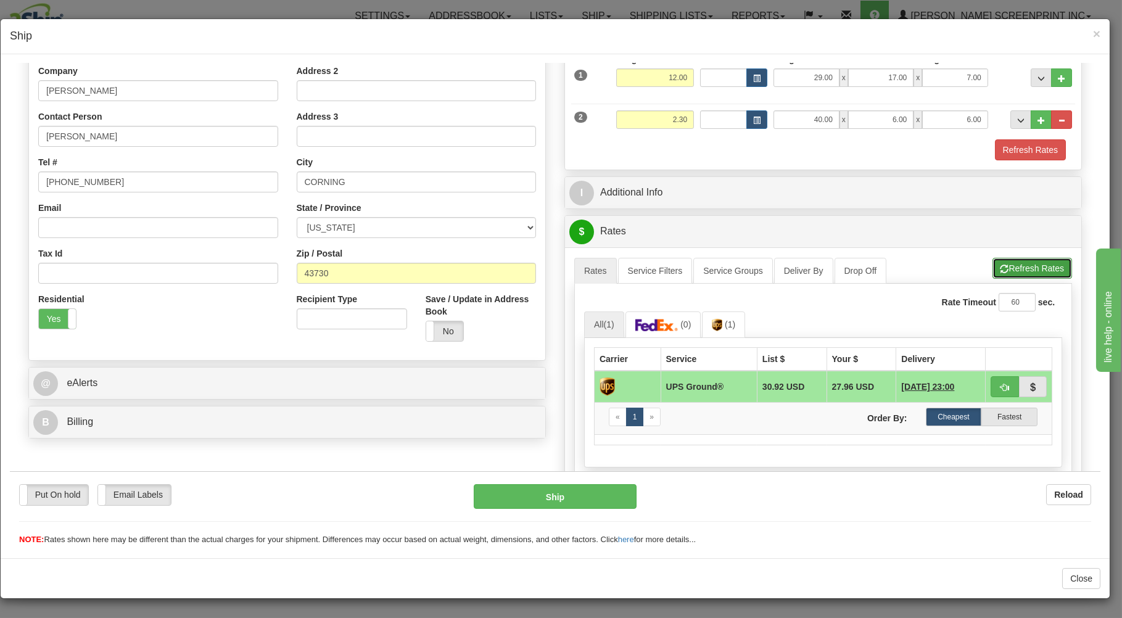
click at [1015, 261] on button "Refresh Rates" at bounding box center [1033, 267] width 80 height 21
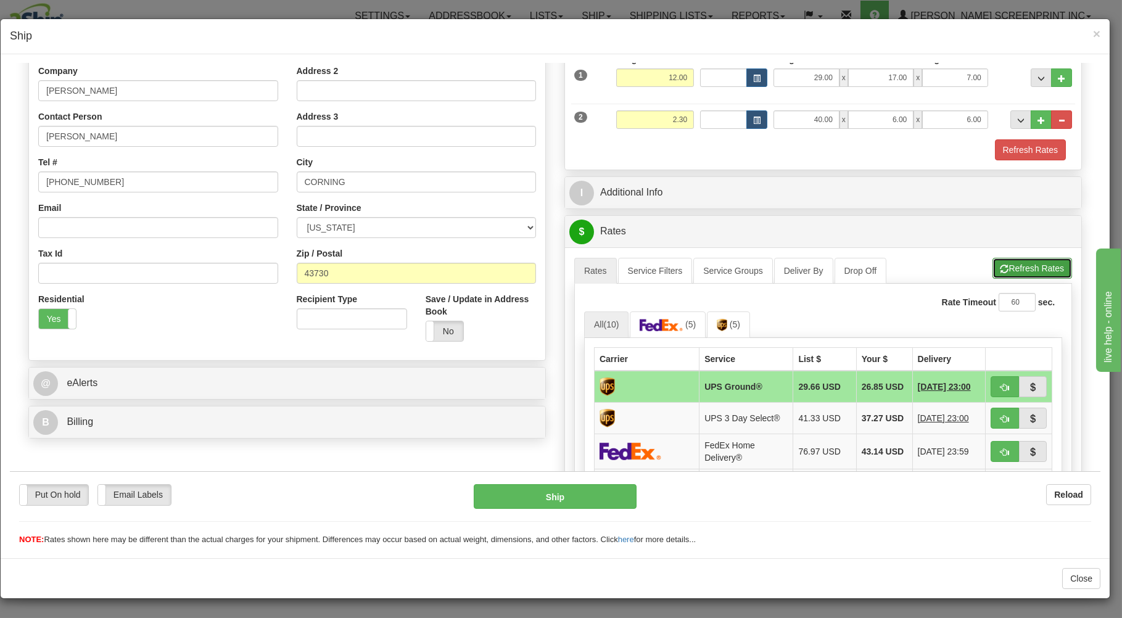
drag, startPoint x: 994, startPoint y: 263, endPoint x: 940, endPoint y: 293, distance: 61.6
click at [994, 263] on button "Refresh Rates" at bounding box center [1033, 267] width 80 height 21
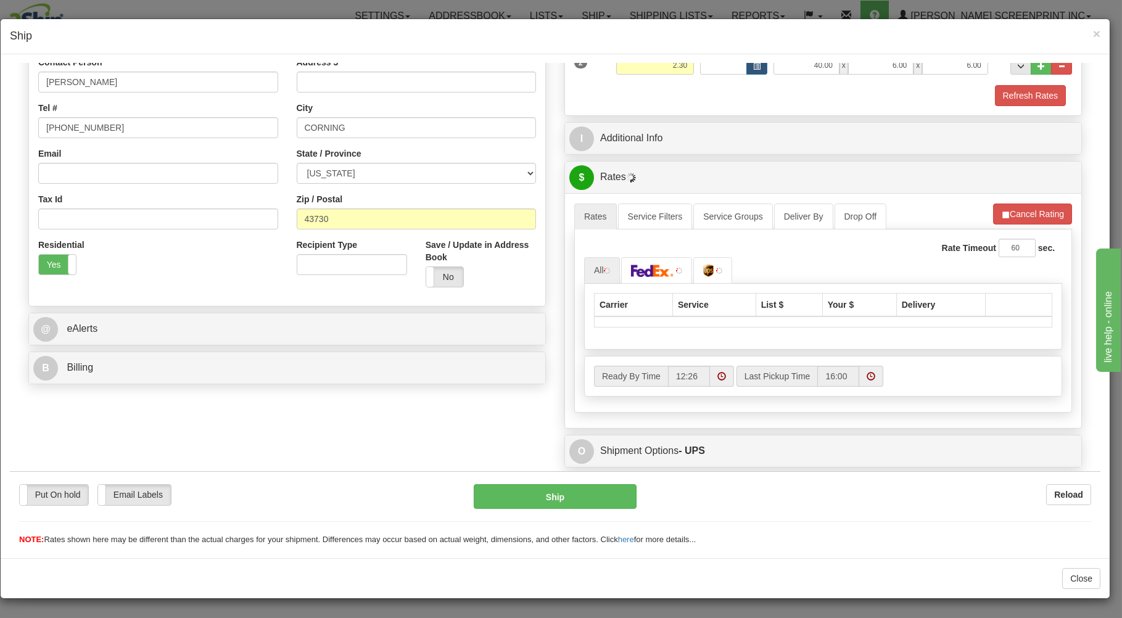
scroll to position [285, 0]
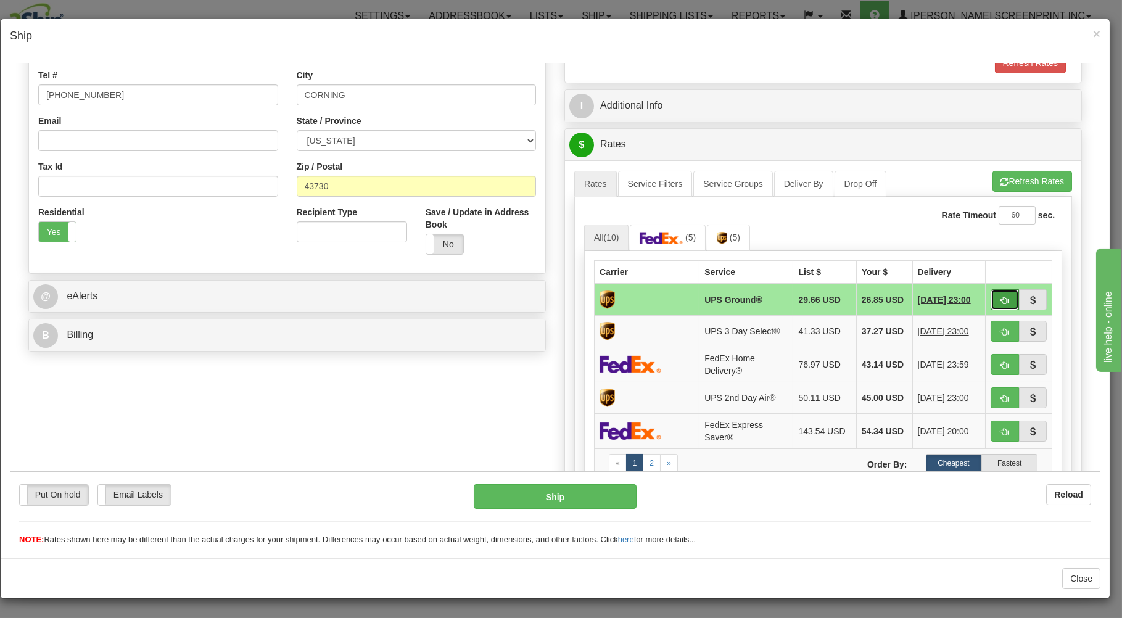
click at [994, 294] on button "button" at bounding box center [1005, 299] width 28 height 21
type input "03"
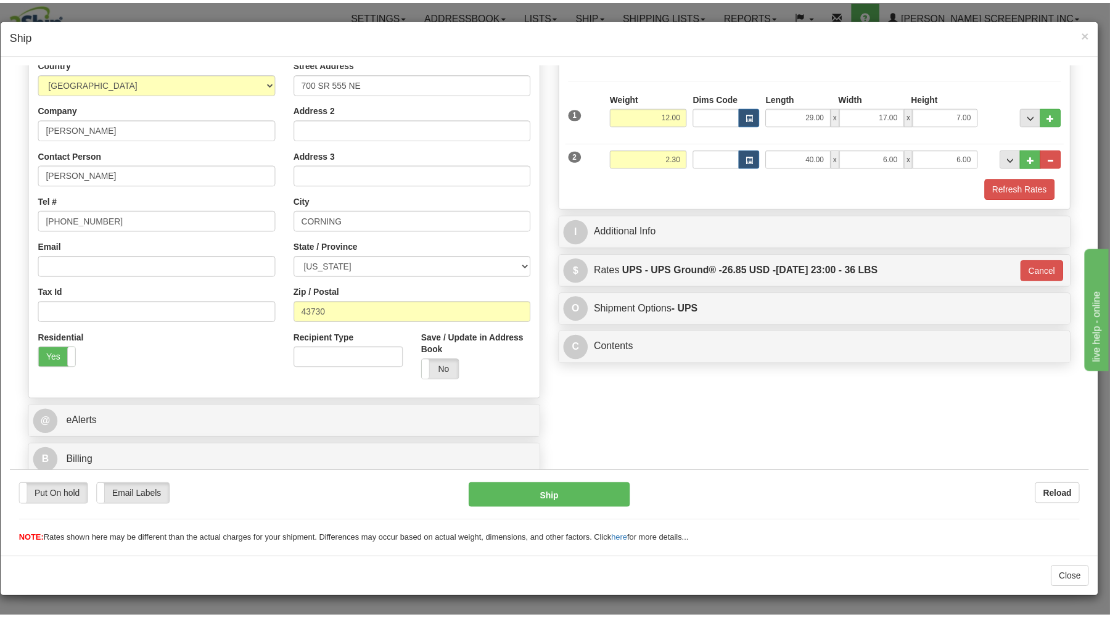
scroll to position [162, 0]
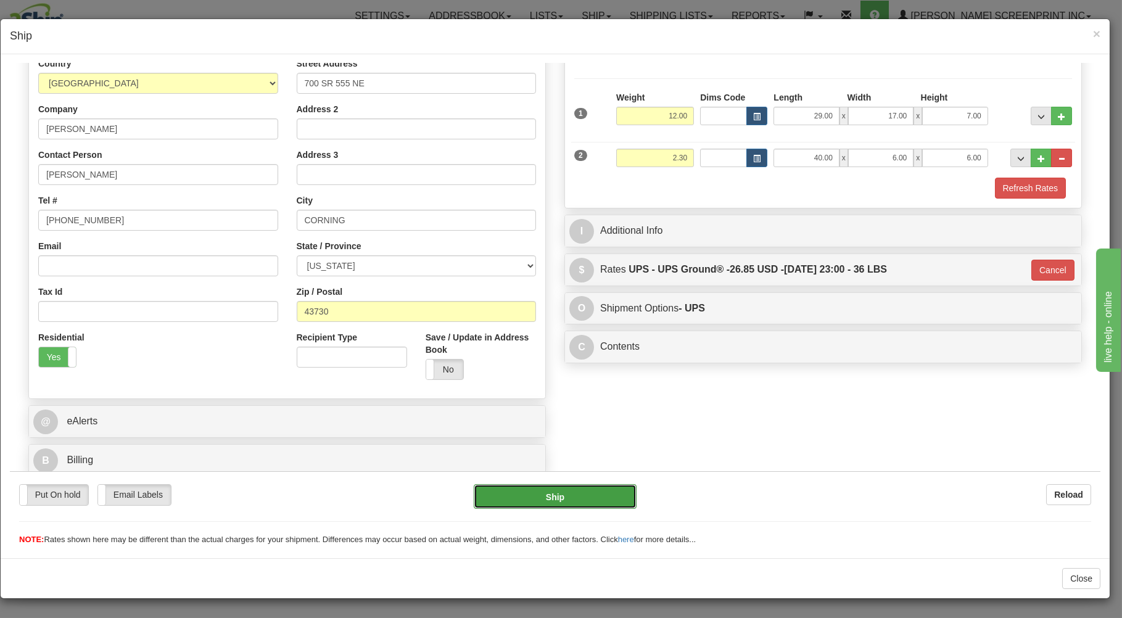
click at [597, 489] on button "Ship" at bounding box center [555, 496] width 163 height 25
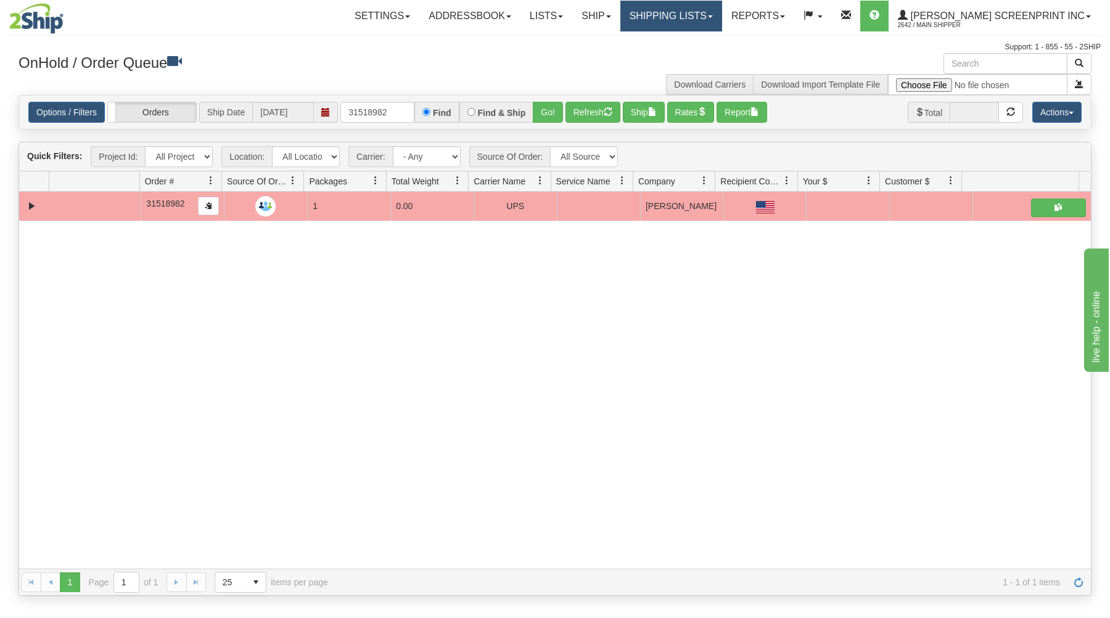
click at [700, 17] on link "Shipping lists" at bounding box center [672, 16] width 102 height 31
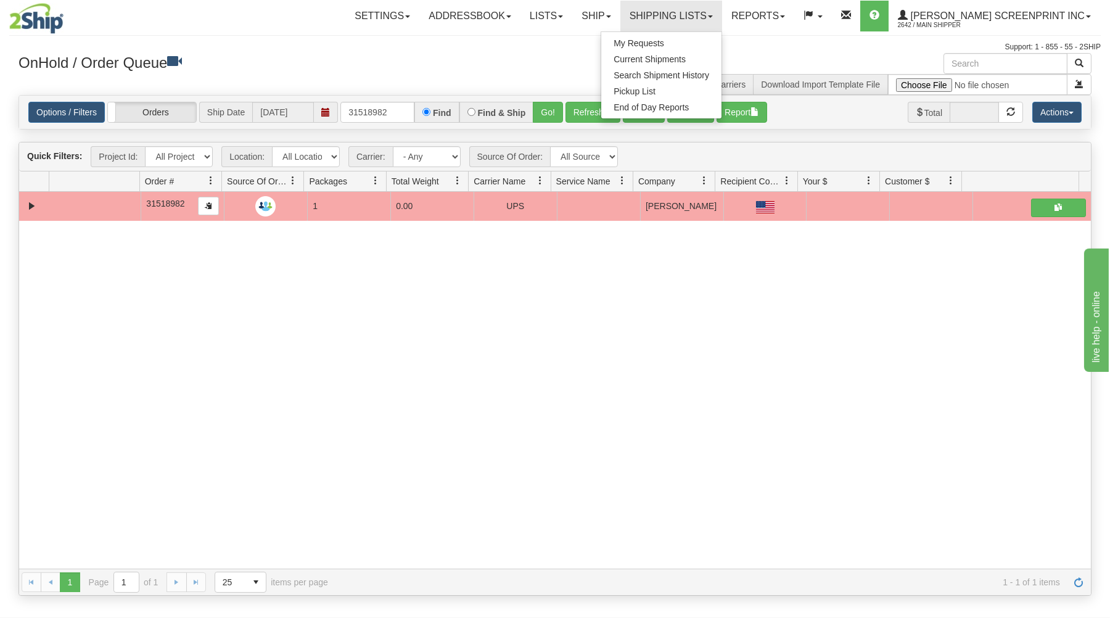
click at [600, 67] on div "Download Carriers Download Import Template File" at bounding box center [828, 74] width 546 height 42
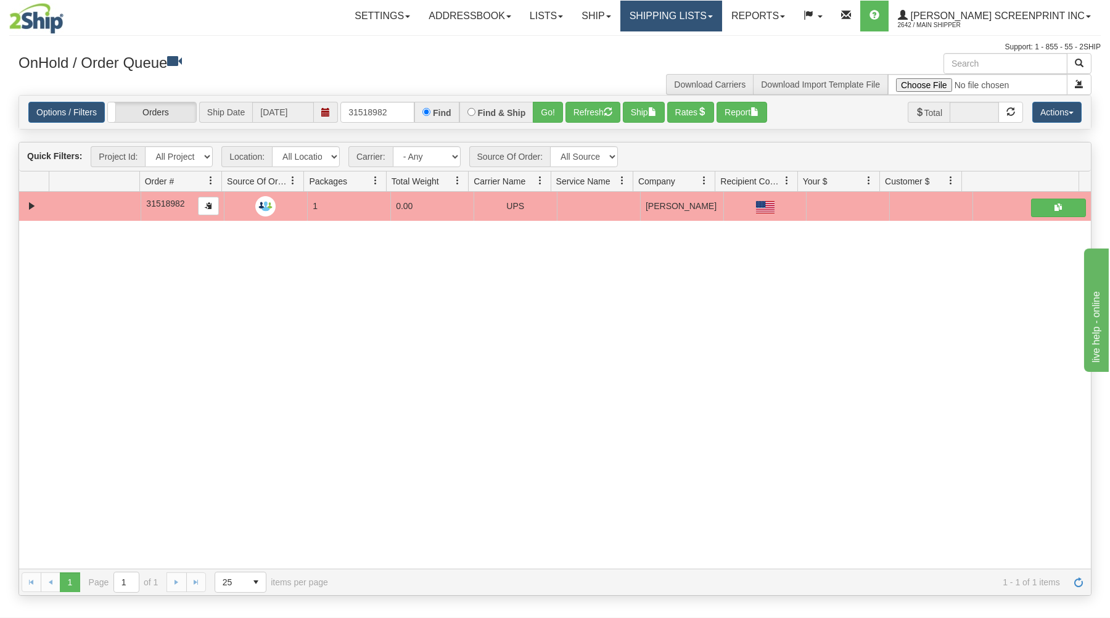
click at [687, 18] on link "Shipping lists" at bounding box center [672, 16] width 102 height 31
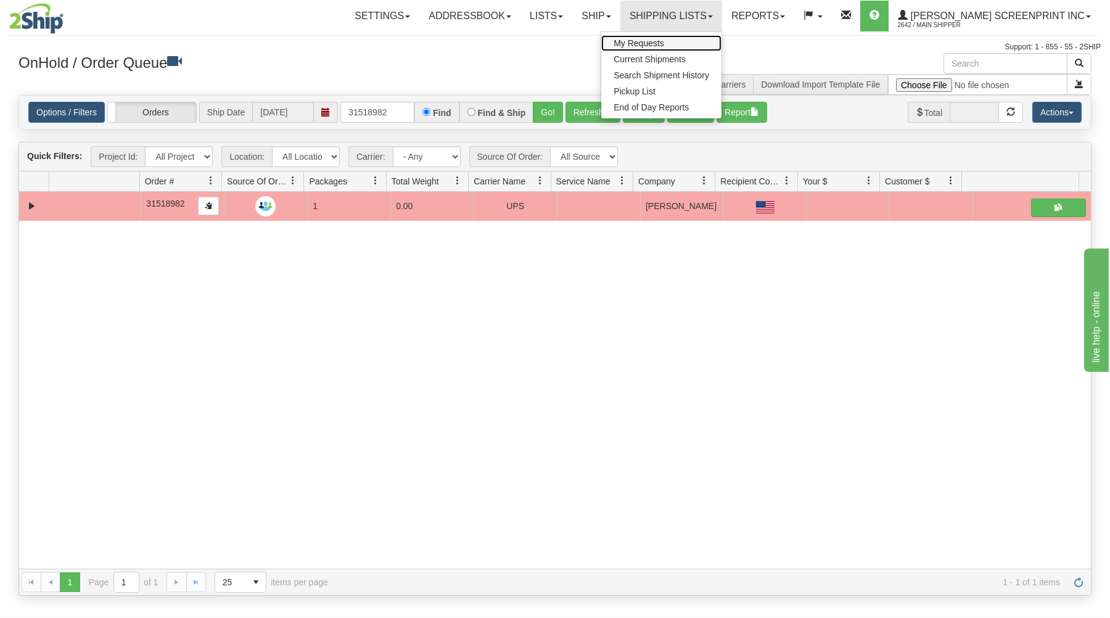
click at [679, 51] on link "My Requests" at bounding box center [661, 43] width 120 height 16
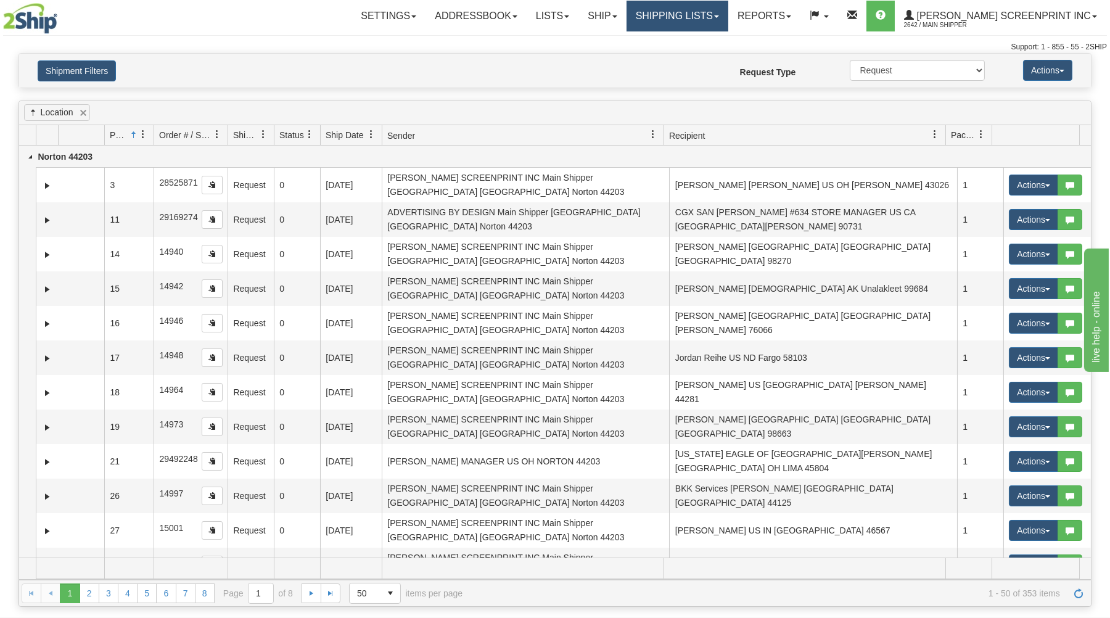
click at [729, 13] on link "Shipping lists" at bounding box center [678, 16] width 102 height 31
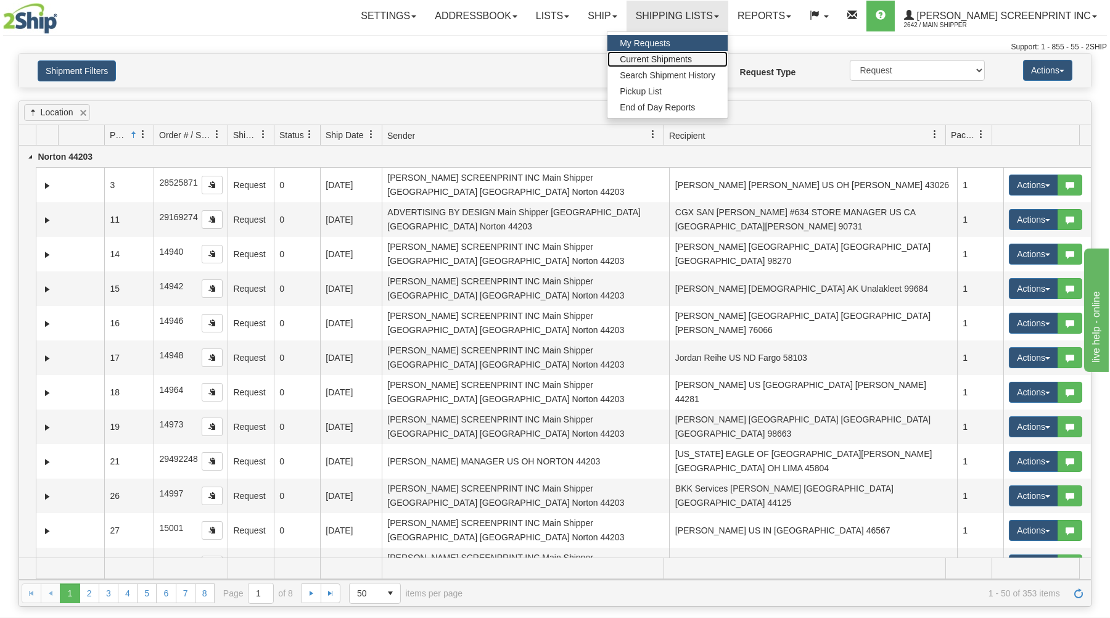
click at [692, 57] on span "Current Shipments" at bounding box center [656, 59] width 72 height 10
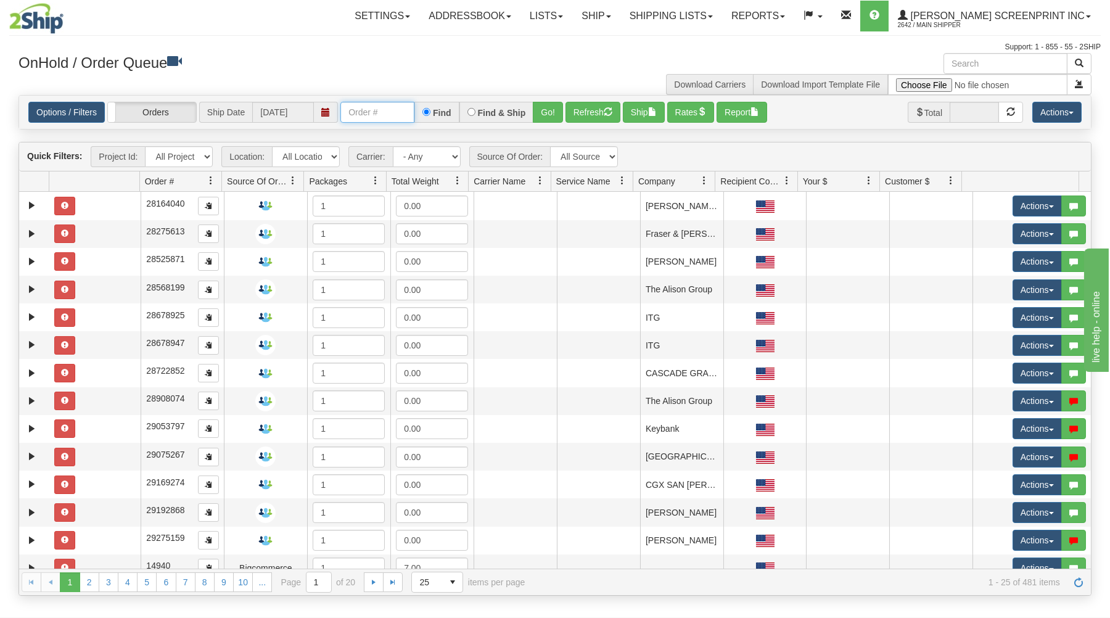
click at [406, 114] on input "text" at bounding box center [378, 112] width 74 height 21
type input "17012"
click at [547, 111] on button "Go!" at bounding box center [548, 112] width 30 height 21
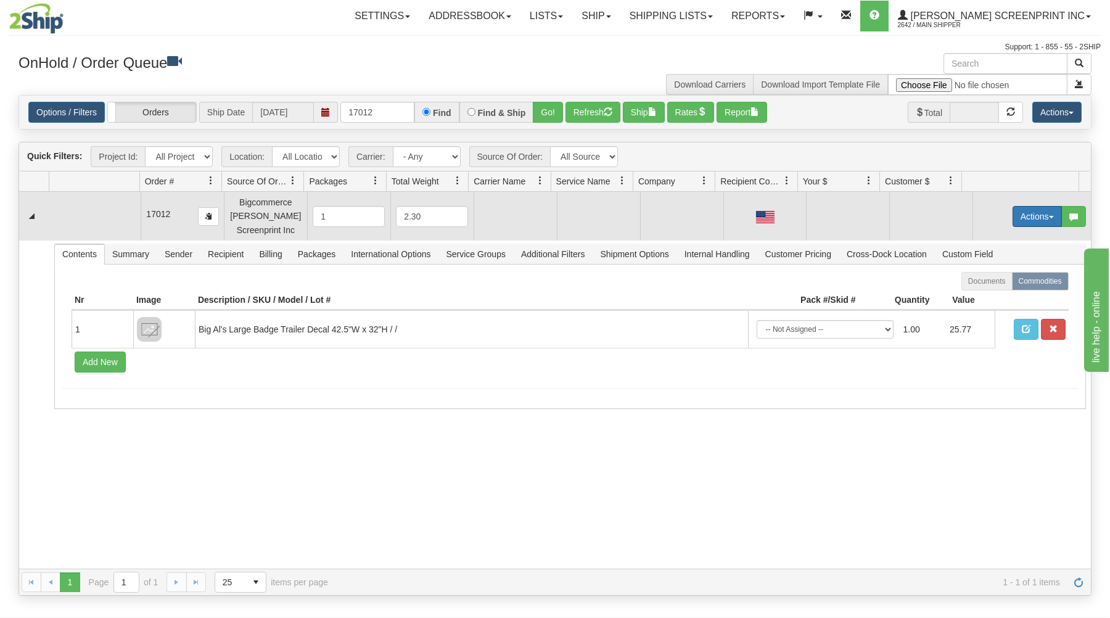
click at [1028, 214] on button "Actions" at bounding box center [1037, 216] width 49 height 21
click at [1000, 236] on link "Open" at bounding box center [1012, 240] width 99 height 16
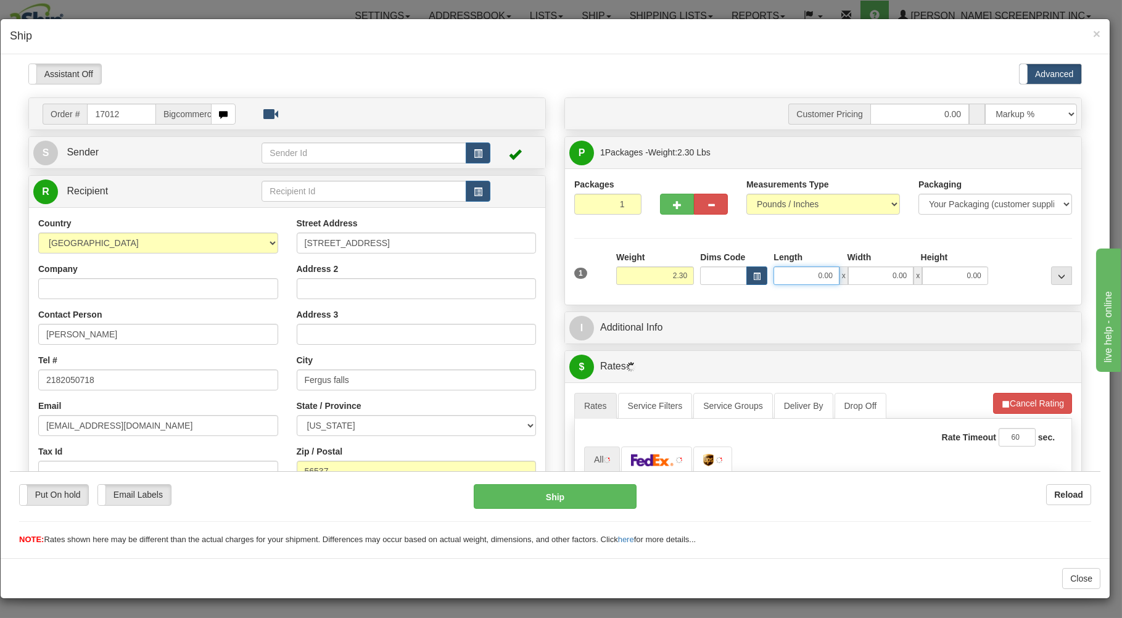
click at [798, 277] on input "0.00" at bounding box center [806, 275] width 65 height 19
type input "2.15"
type input "3"
type input "2.10"
type input "34.00"
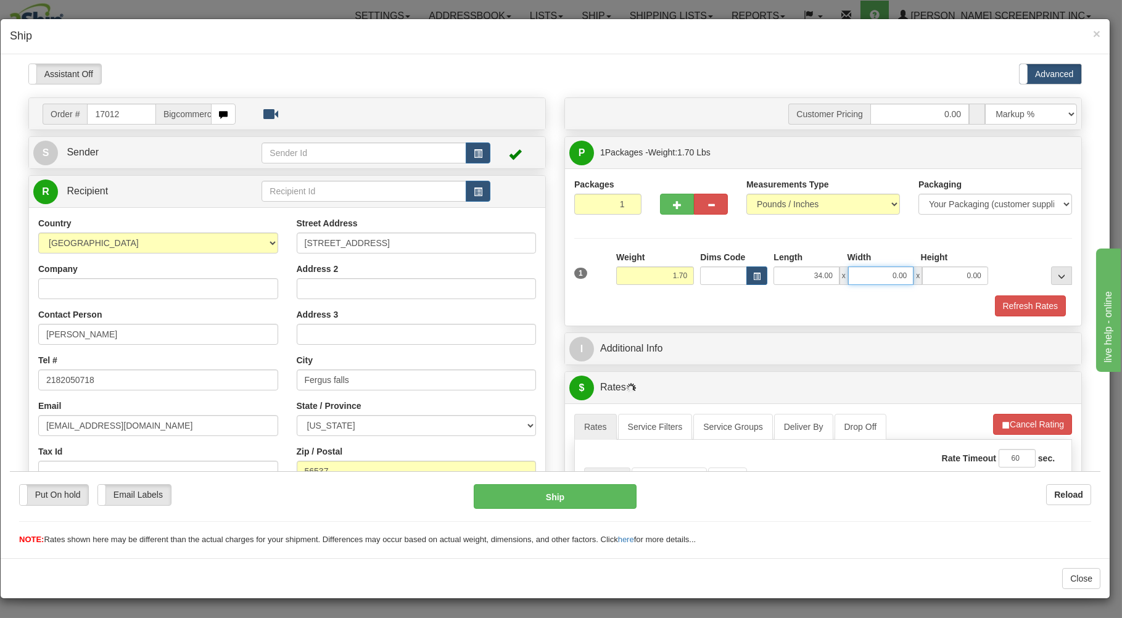
type input "1.65"
type input "6"
type input "1.25"
type input "6.00"
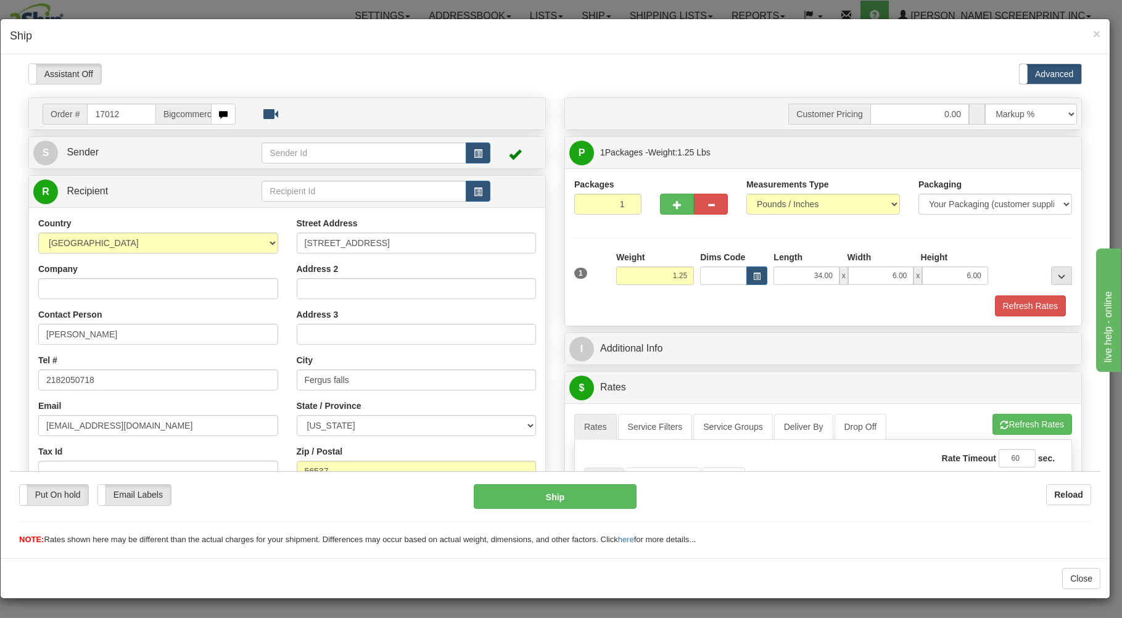
click at [760, 316] on div "Refresh Rates" at bounding box center [823, 305] width 504 height 21
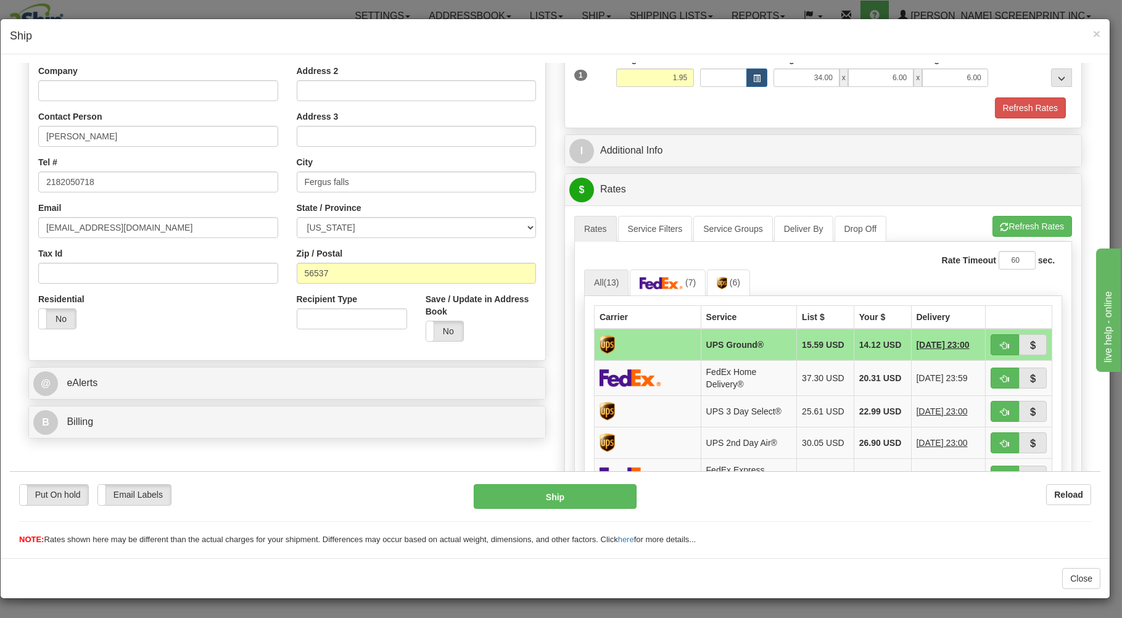
type input "1.25"
click at [1001, 342] on span "button" at bounding box center [1005, 345] width 9 height 8
type input "03"
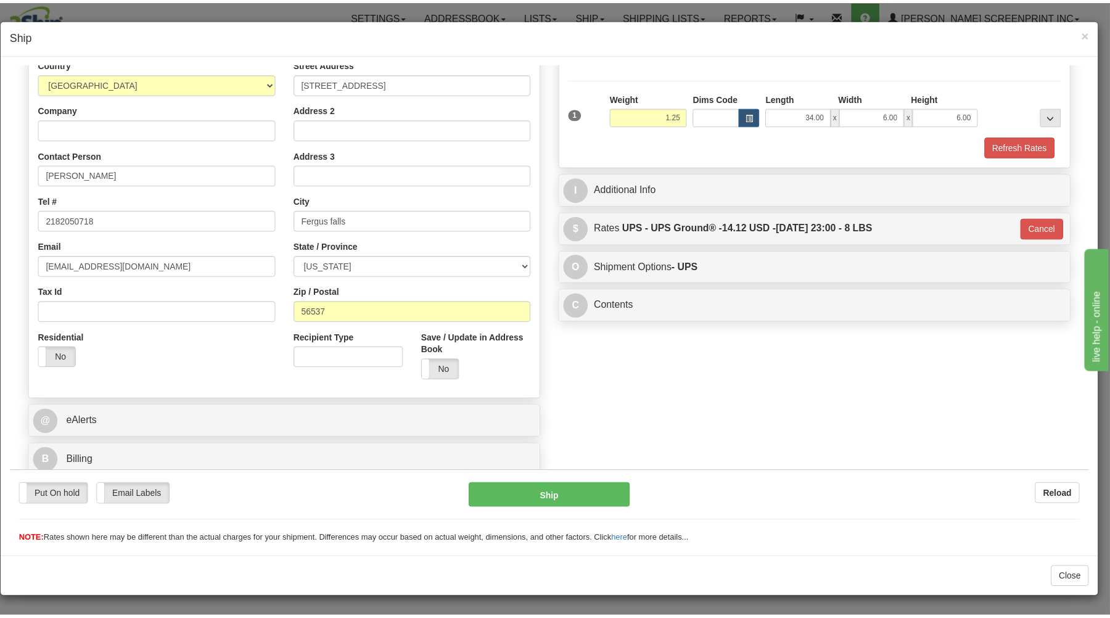
scroll to position [162, 0]
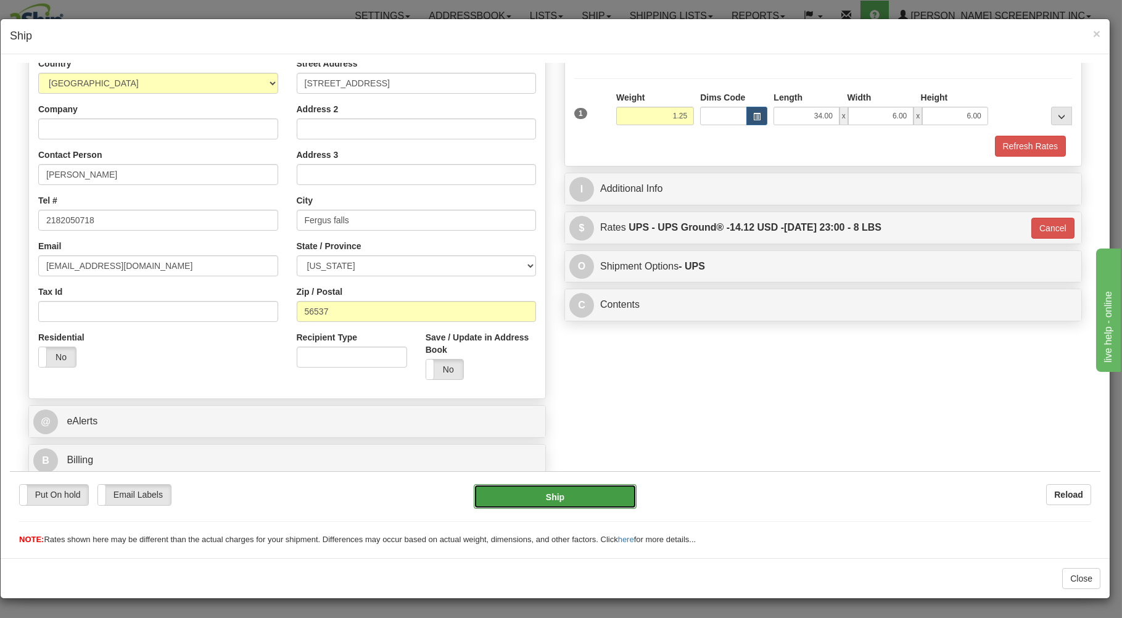
click at [580, 495] on button "Ship" at bounding box center [555, 496] width 163 height 25
